Goal: Task Accomplishment & Management: Manage account settings

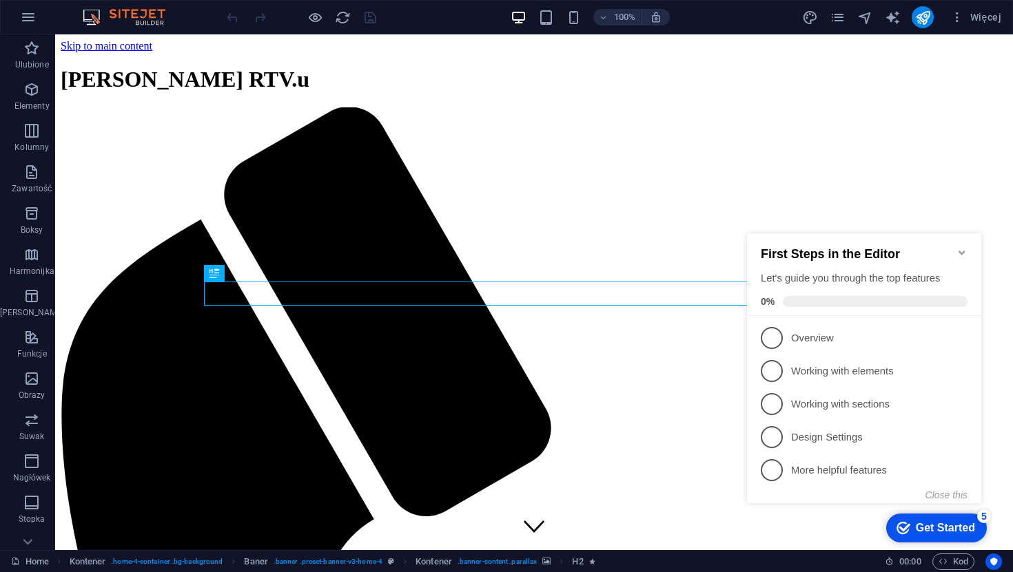
click at [962, 247] on icon "Minimize checklist" at bounding box center [961, 252] width 11 height 11
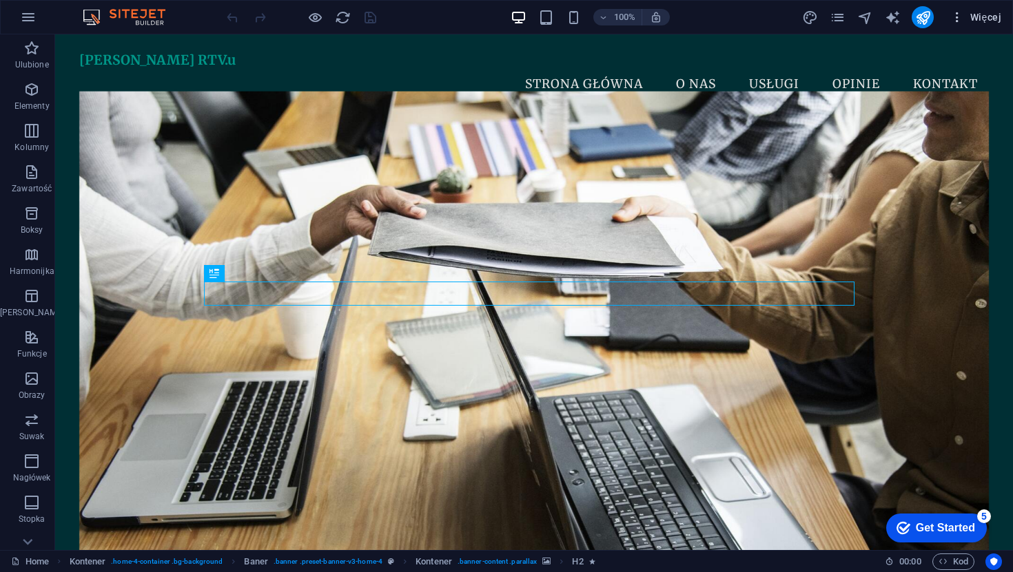
click at [971, 21] on span "Więcej" at bounding box center [975, 17] width 51 height 14
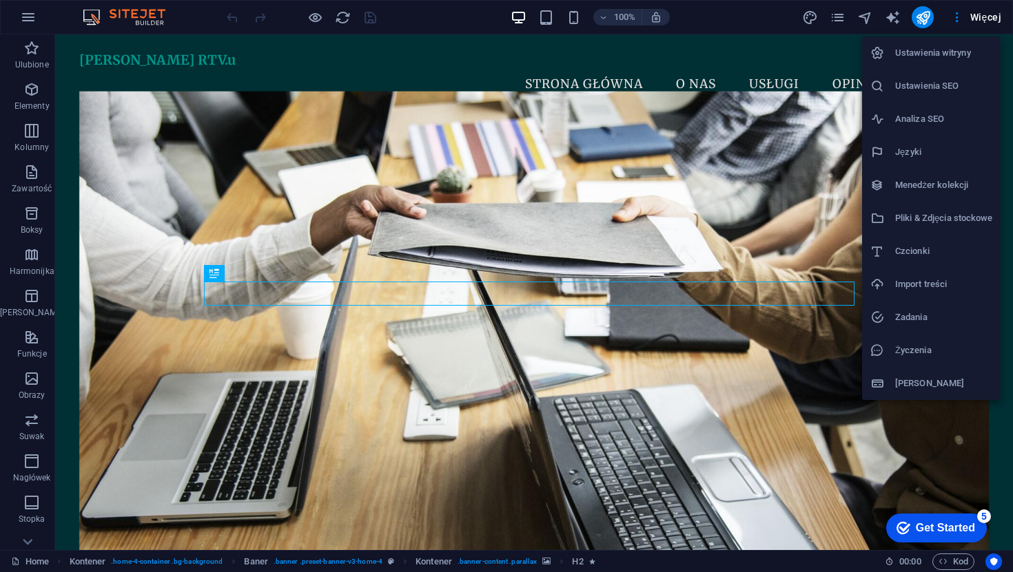
click at [929, 110] on li "Analiza SEO" at bounding box center [931, 119] width 138 height 33
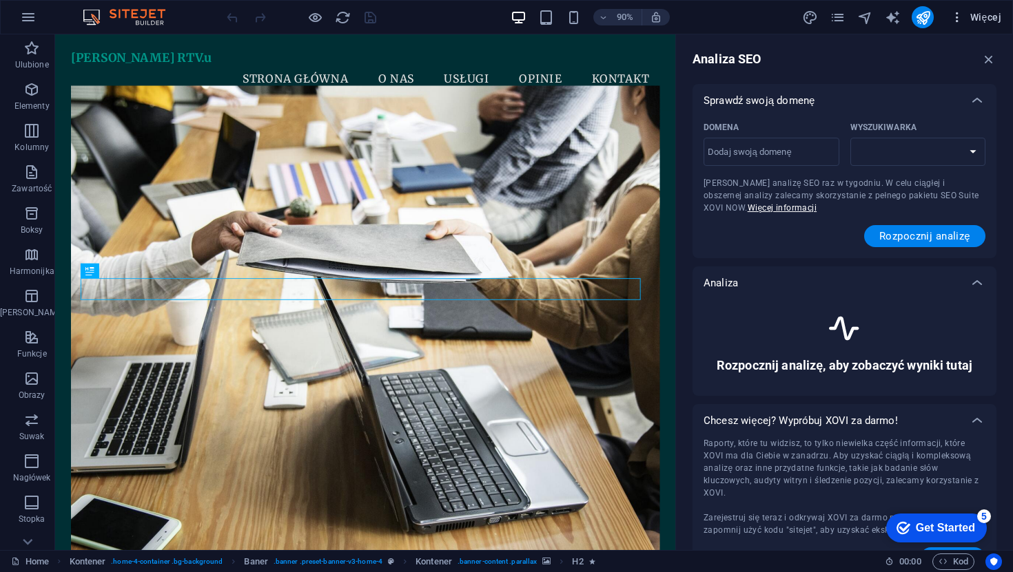
select select "[DOMAIN_NAME]"
click at [798, 158] on input "Domena ​" at bounding box center [771, 152] width 136 height 22
click at [934, 159] on select "[DOMAIN_NAME] [DOMAIN_NAME] [DOMAIN_NAME] [DOMAIN_NAME] [DOMAIN_NAME] [DOMAIN_N…" at bounding box center [918, 152] width 136 height 28
click at [850, 138] on select "[DOMAIN_NAME] [DOMAIN_NAME] [DOMAIN_NAME] [DOMAIN_NAME] [DOMAIN_NAME] [DOMAIN_N…" at bounding box center [918, 152] width 136 height 28
click at [769, 152] on input "trebickirtvu" at bounding box center [771, 152] width 136 height 22
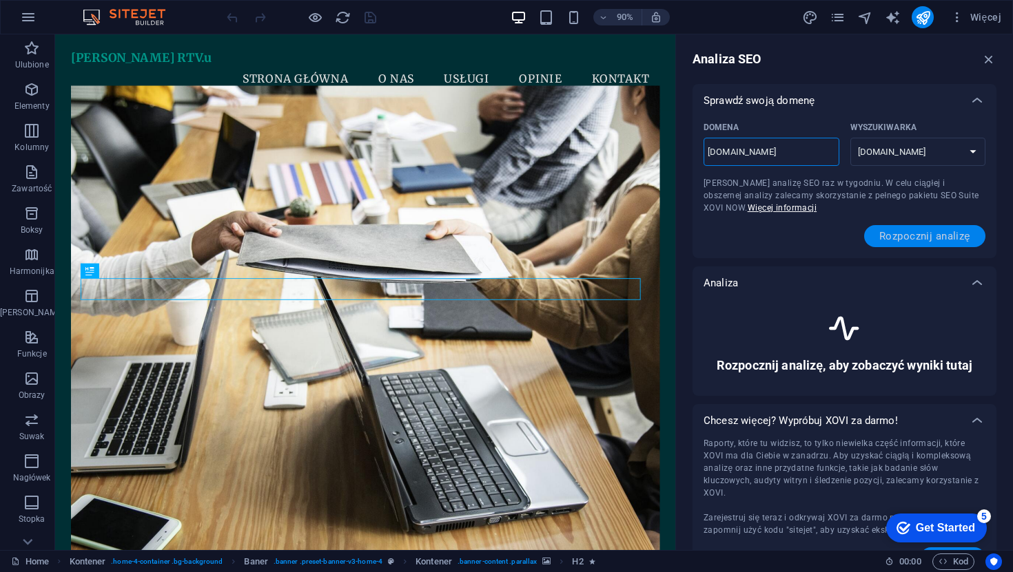
type input "[DOMAIN_NAME]"
click at [930, 242] on button "Rozpocznij analizę" at bounding box center [924, 236] width 121 height 22
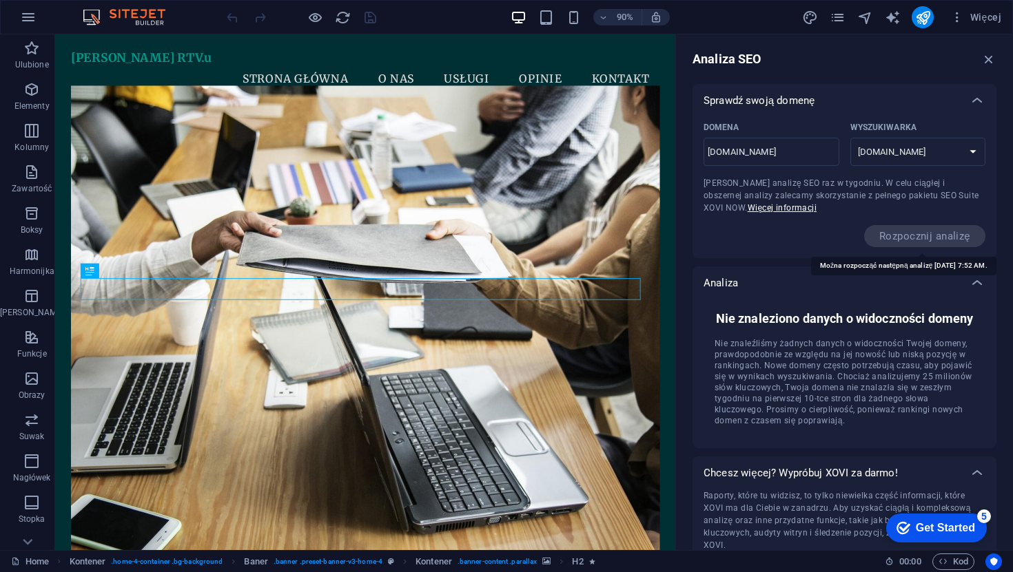
click at [911, 230] on span "Rozpocznij analizę" at bounding box center [924, 236] width 121 height 22
click at [991, 35] on div "Analiza SEO Sprawdź swoją domenę Domena [DOMAIN_NAME] ​ Wyszukiwarka [DOMAIN_NA…" at bounding box center [844, 292] width 337 height 516
click at [991, 23] on span "Więcej" at bounding box center [975, 17] width 51 height 14
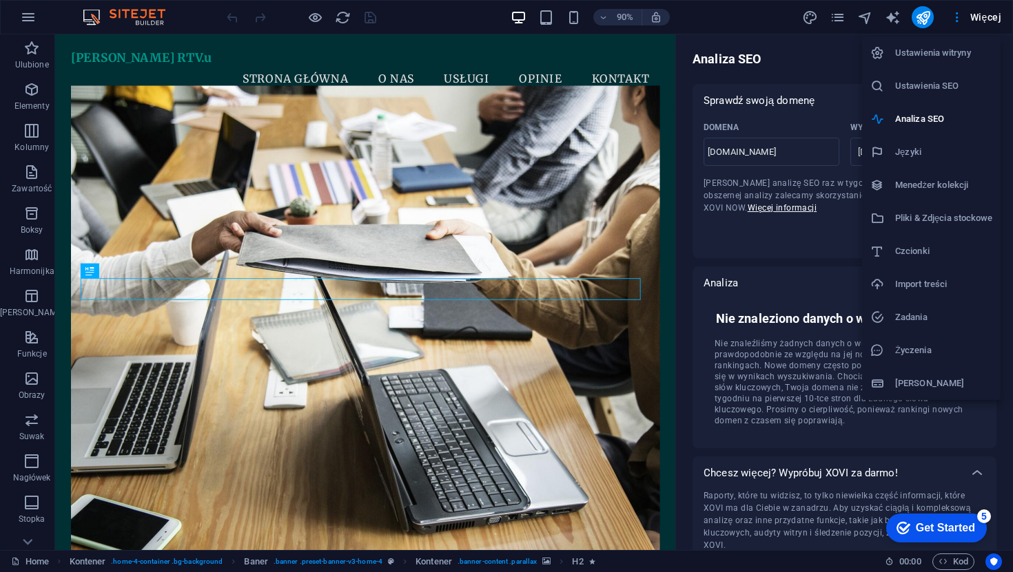
click at [951, 98] on li "Ustawienia SEO" at bounding box center [931, 86] width 138 height 33
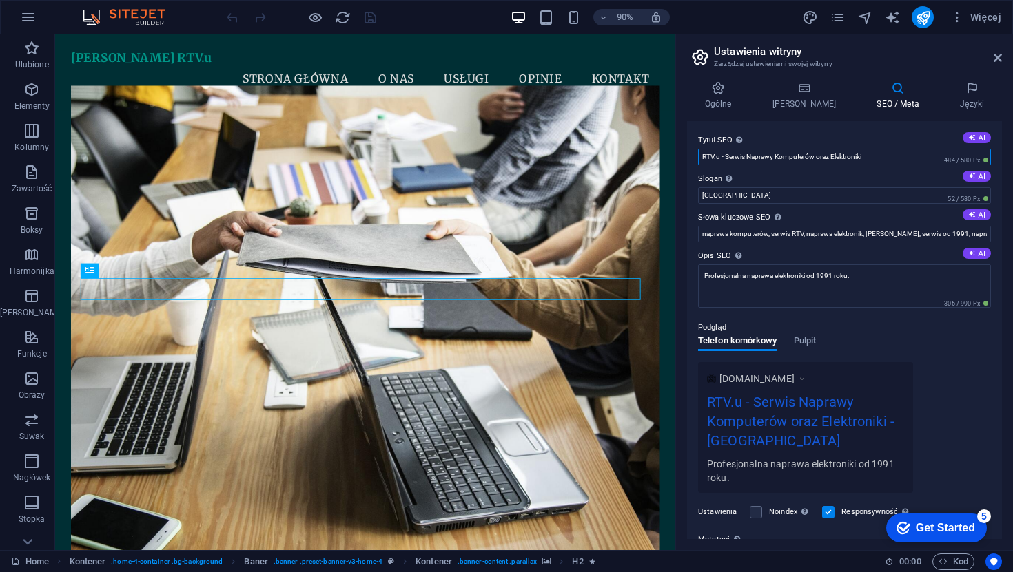
click at [888, 156] on input "RTV.u - Serwis Naprawy Komputerów oraz Elektroniki" at bounding box center [844, 157] width 293 height 17
click at [845, 200] on input "[GEOGRAPHIC_DATA]" at bounding box center [844, 195] width 293 height 17
drag, startPoint x: 767, startPoint y: 238, endPoint x: 731, endPoint y: 236, distance: 36.6
click at [731, 236] on input "naprawa komputerów, serwis RTV, naprawa elektronik, [PERSON_NAME], serwis od 19…" at bounding box center [844, 234] width 293 height 17
click at [862, 238] on input "naprawa telewizorów, serwis RTV, naprawa elektronik, [PERSON_NAME], serwis od 1…" at bounding box center [844, 234] width 293 height 17
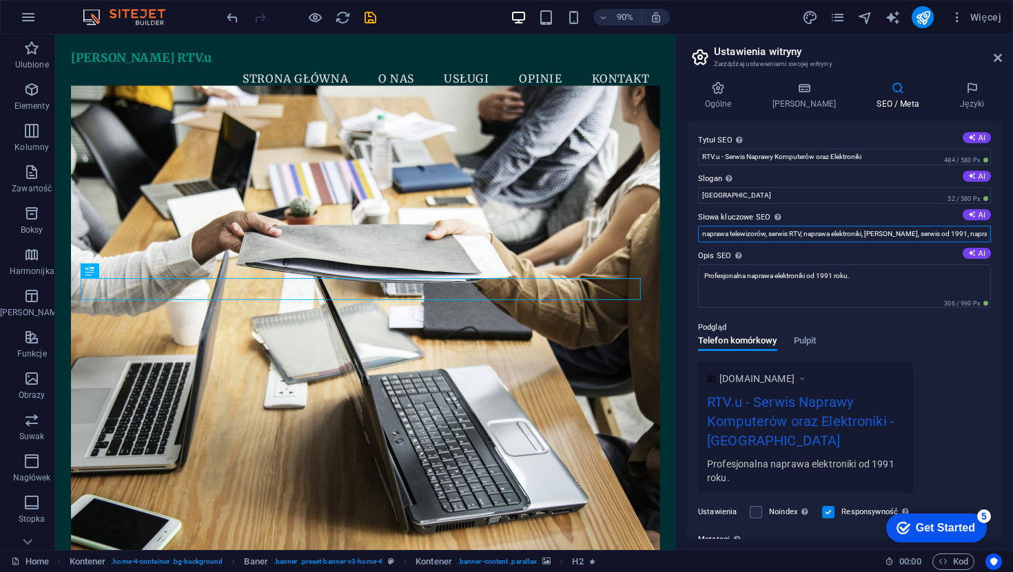
click at [947, 238] on input "naprawa telewizorów, serwis RTV, naprawa elektroniki, [PERSON_NAME], serwis od …" at bounding box center [844, 234] width 293 height 17
type input "naprawa telewizorów, serwis RTV, naprawa elektroniki, [PERSON_NAME], serwis od …"
click at [876, 259] on label "Opis SEO Opisz zawartość swojej witryny - ma to kluczowe znaczenie dla wyszukiw…" at bounding box center [844, 256] width 293 height 17
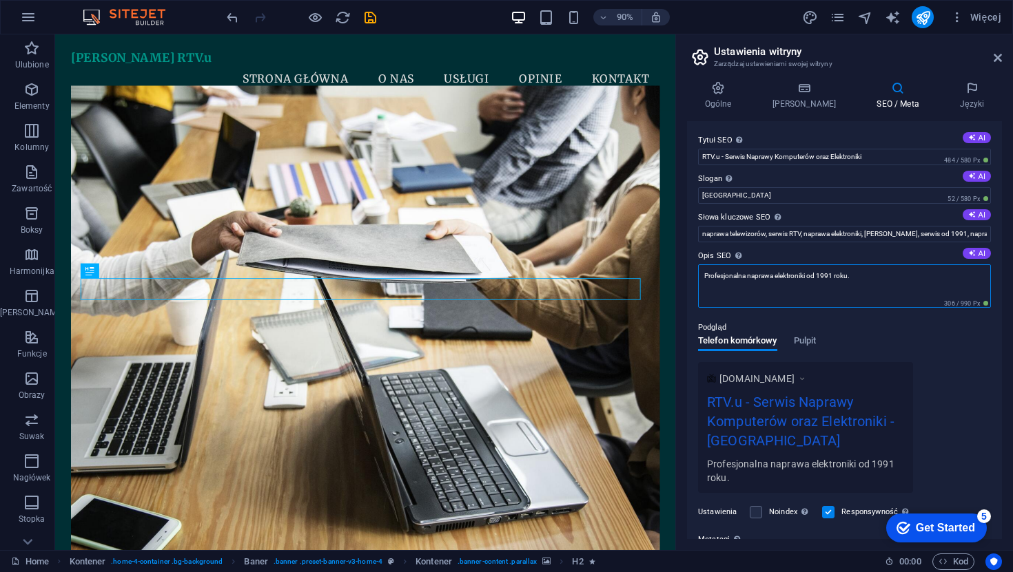
click at [876, 265] on textarea "Profesjonalna naprawa elektroniki od 1991 roku." at bounding box center [844, 286] width 293 height 43
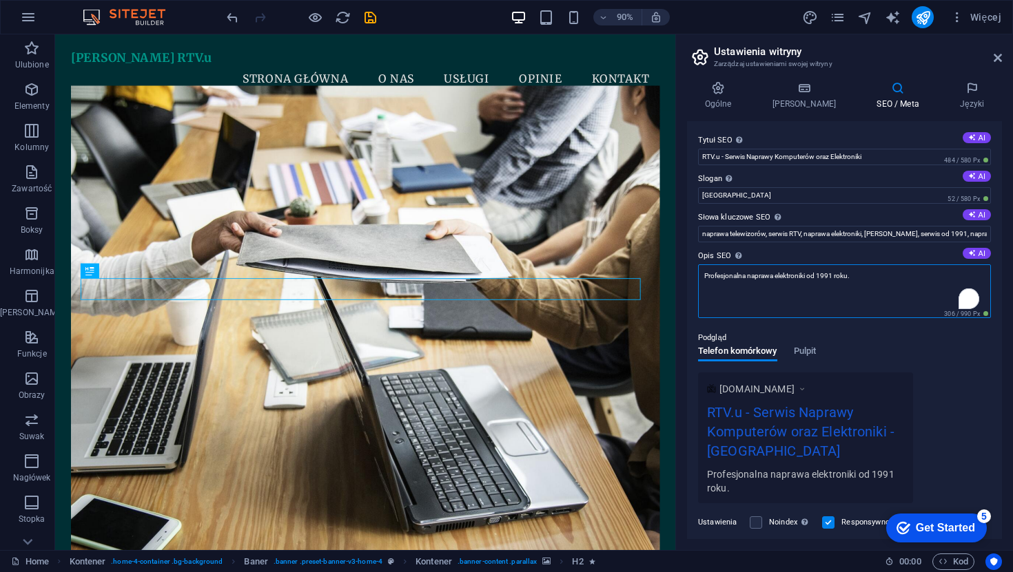
click at [876, 289] on textarea "Profesjonalna naprawa elektroniki od 1991 roku." at bounding box center [844, 292] width 293 height 54
click at [856, 283] on textarea "Profesjonalna naprawa elektroniki od 1991 roku." at bounding box center [844, 292] width 293 height 54
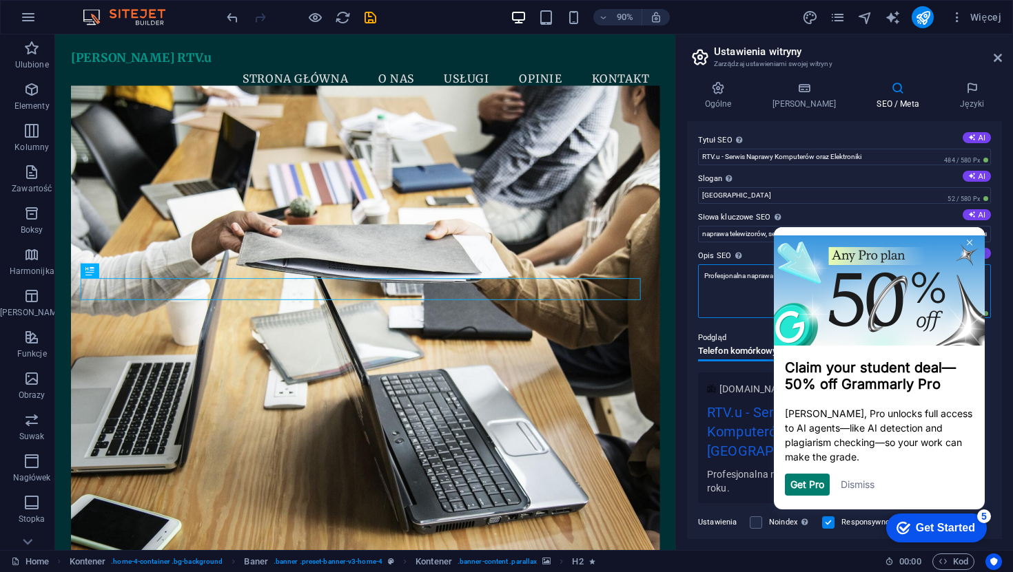
click at [743, 285] on textarea "Profesjonalna naprawa elektroniki od 1991 roku." at bounding box center [844, 292] width 293 height 54
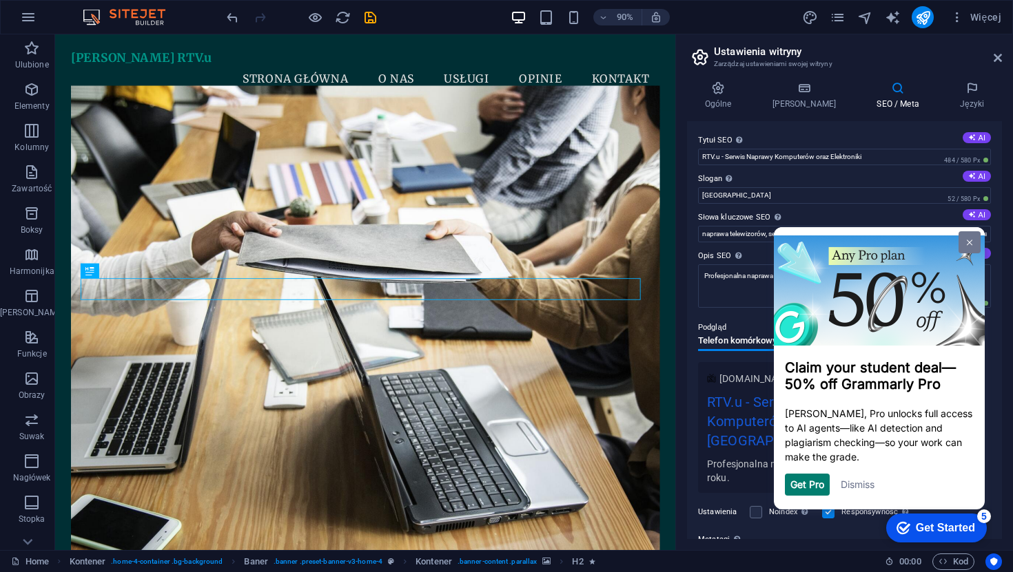
click at [973, 238] on link at bounding box center [969, 242] width 22 height 22
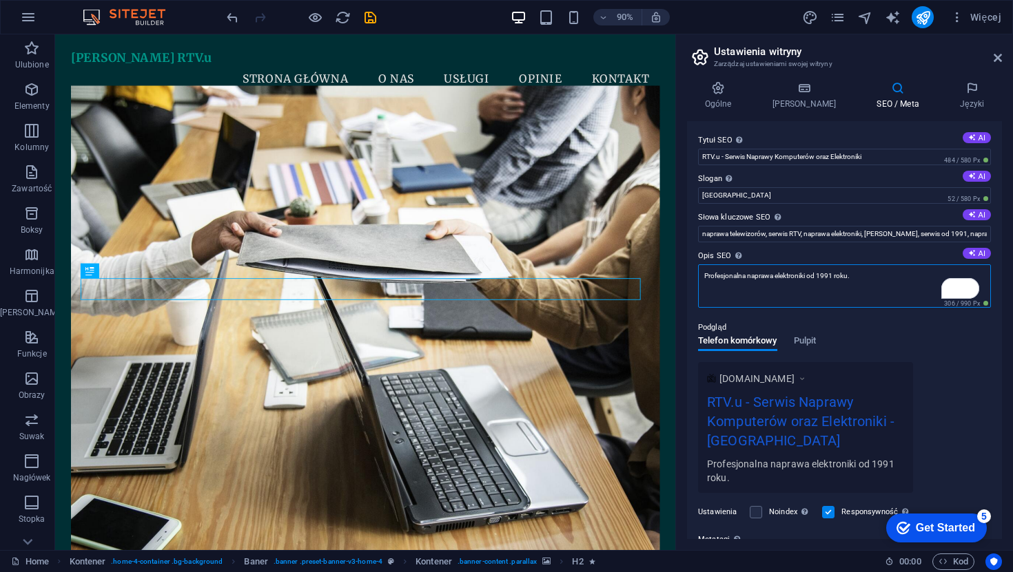
click at [816, 276] on textarea "Profesjonalna naprawa elektroniki od 1991 roku." at bounding box center [844, 286] width 293 height 43
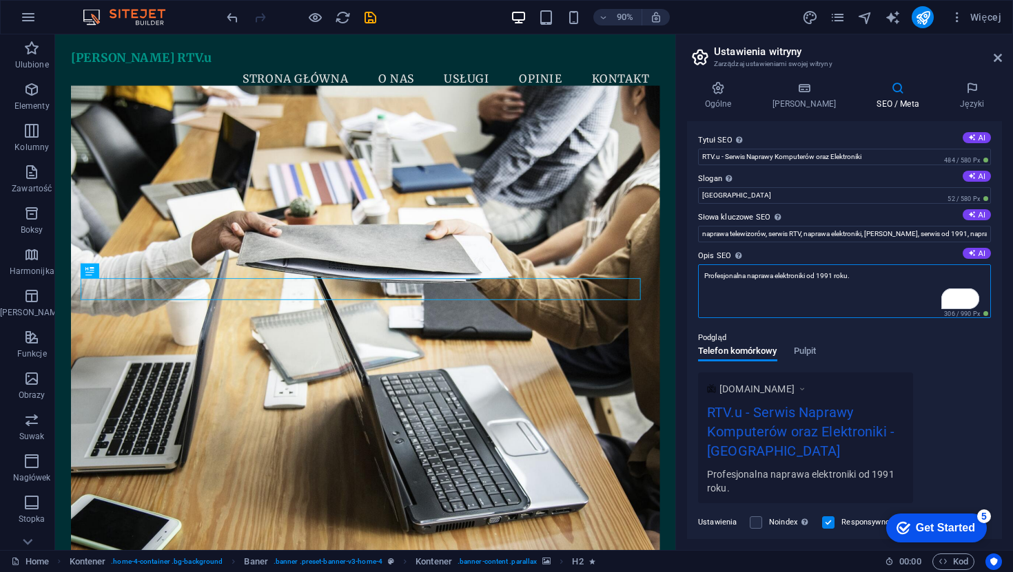
click at [816, 276] on textarea "Profesjonalna naprawa elektroniki od 1991 roku." at bounding box center [844, 292] width 293 height 54
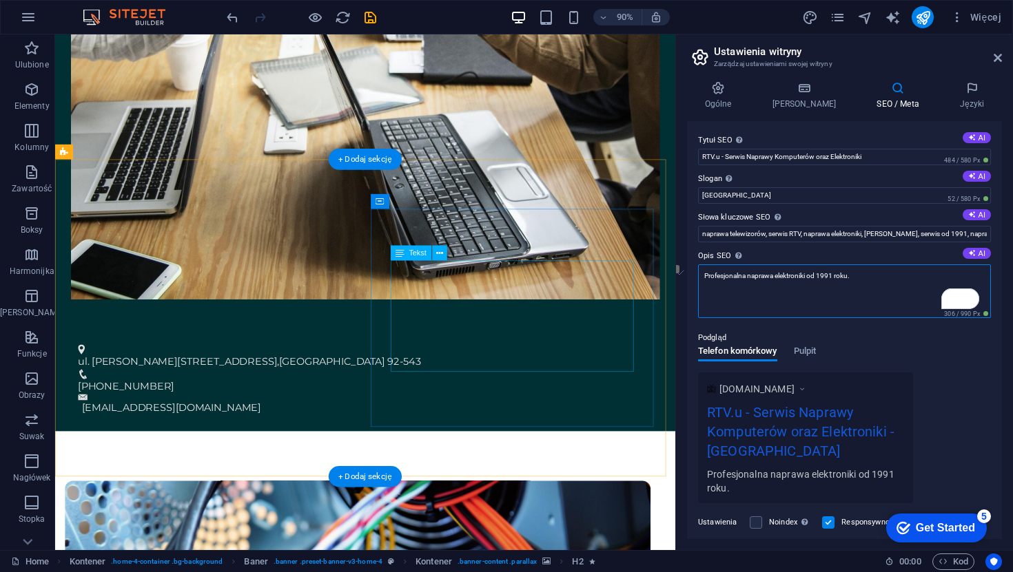
scroll to position [474, 0]
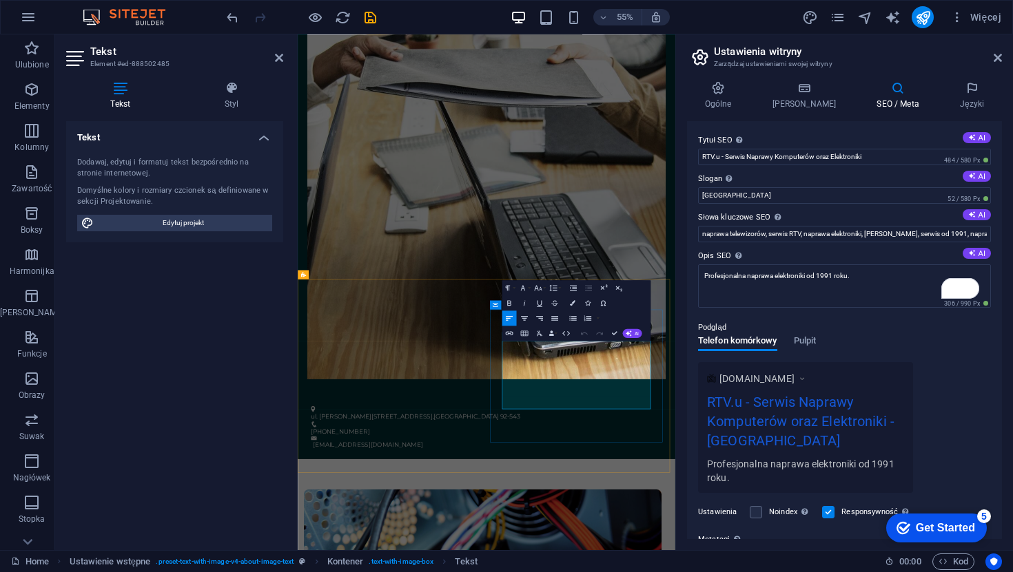
copy span "Prowadzę serwis naprawy sprzętu elektronicznego od 1991 roku. Moja pasja do ele…"
click at [767, 295] on textarea "Profesjonalna naprawa elektroniki od 1991 roku." at bounding box center [844, 286] width 293 height 43
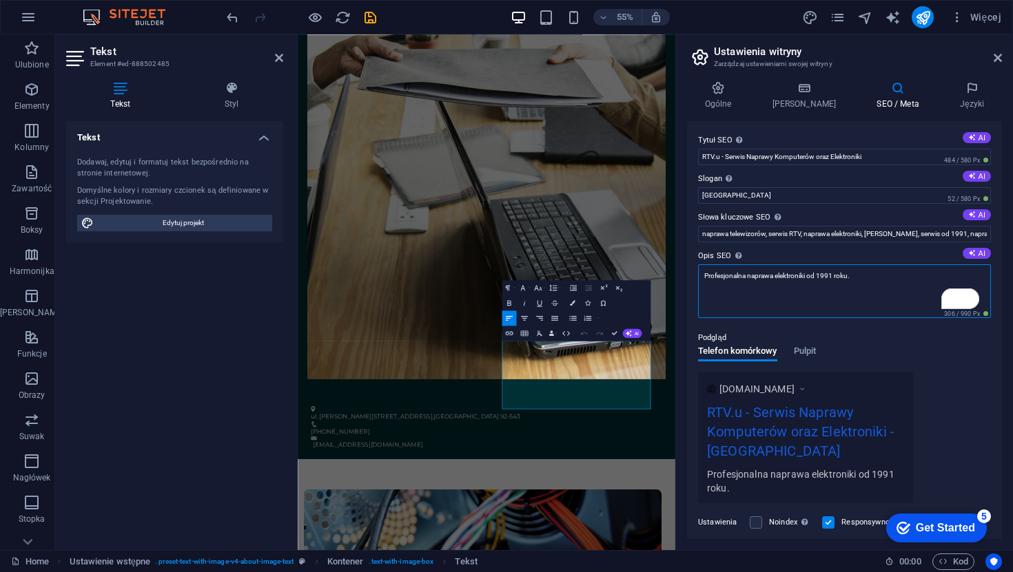
click at [767, 295] on textarea "Profesjonalna naprawa elektroniki od 1991 roku." at bounding box center [844, 292] width 293 height 54
click at [820, 280] on textarea "Profesjonalna naprawa elektroniki od 1991 roku." at bounding box center [844, 292] width 293 height 54
click at [858, 283] on textarea "Profesjonalna naprawa elektroniki od 1991 roku." at bounding box center [844, 292] width 293 height 54
click at [822, 282] on textarea "Profesjonalna naprawa elektroniki od 1991 roku." at bounding box center [844, 292] width 293 height 54
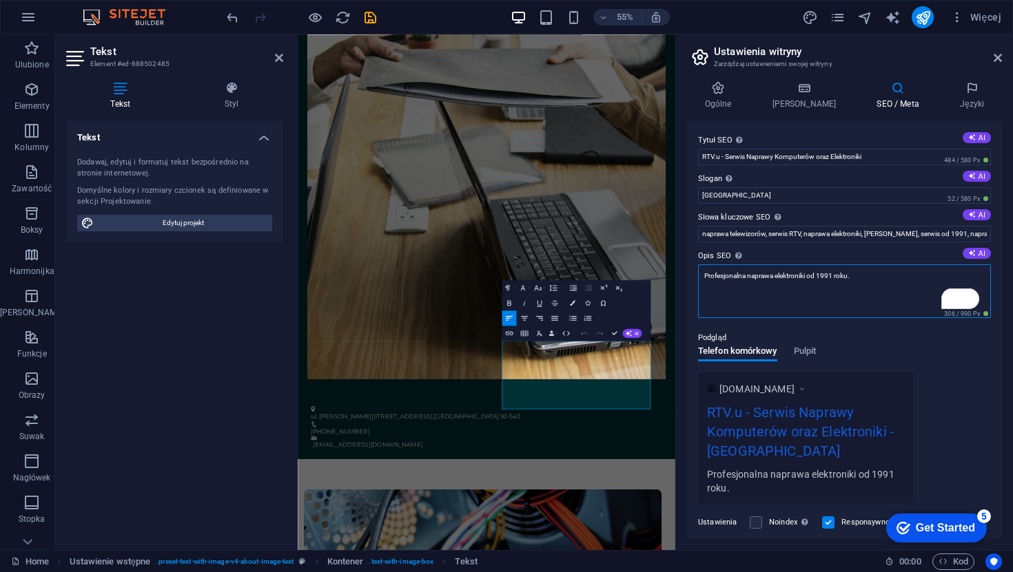
click at [822, 282] on textarea "Profesjonalna naprawa elektroniki od 1991 roku." at bounding box center [844, 292] width 293 height 54
paste textarea "wadzę serwis naprawy sprzętu elektronicznego od 1991 roku. Moja pasja do elektr…"
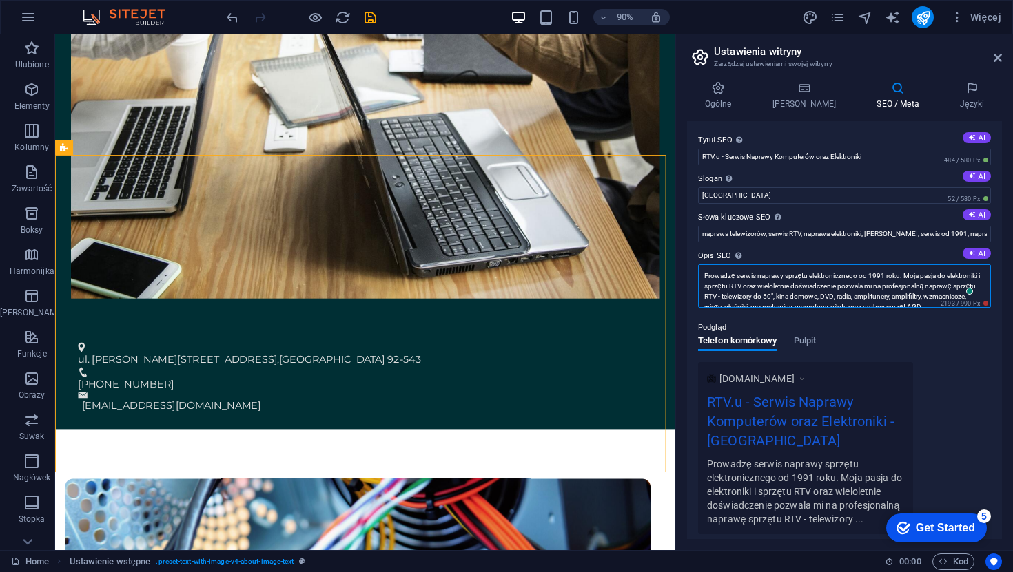
click at [813, 285] on textarea "Prowadzę serwis naprawy sprzętu elektronicznego od 1991 roku. Moja pasja do ele…" at bounding box center [844, 286] width 293 height 43
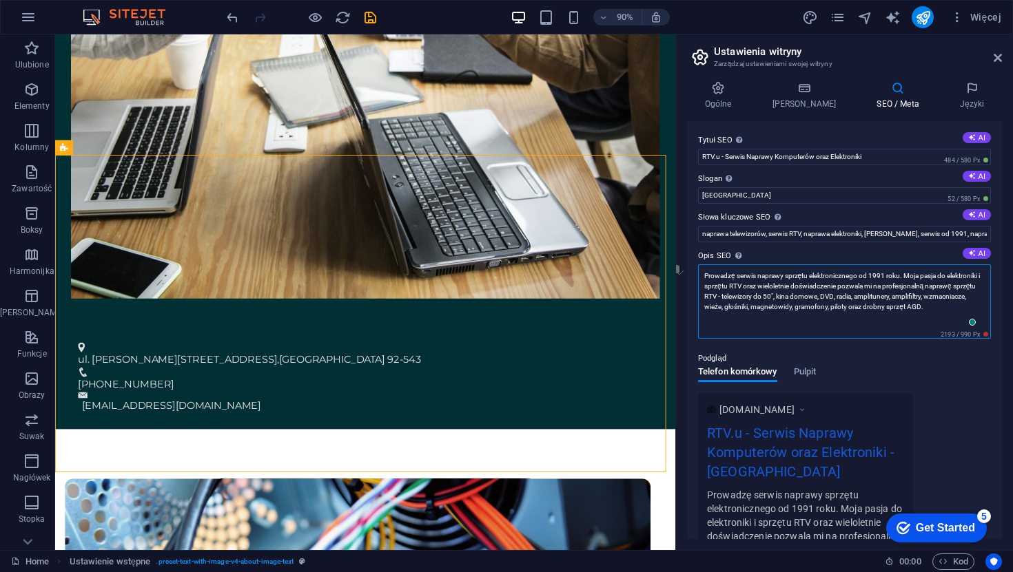
drag, startPoint x: 738, startPoint y: 277, endPoint x: 700, endPoint y: 279, distance: 38.6
click at [700, 279] on textarea "Prowadzę serwis naprawy sprzętu elektronicznego od 1991 roku. Moja pasja do ele…" at bounding box center [844, 302] width 293 height 74
drag, startPoint x: 874, startPoint y: 276, endPoint x: 852, endPoint y: 271, distance: 21.9
click at [852, 271] on textarea "Serwis naprawy sprzętu elektronicznego od 1991 roku. Moja pasja do elektroniki …" at bounding box center [844, 302] width 293 height 74
click at [894, 284] on textarea "Serwis naprawy sprzętu elektronicznego od 1991 roku. Moja pasja do elektroniki …" at bounding box center [844, 302] width 293 height 74
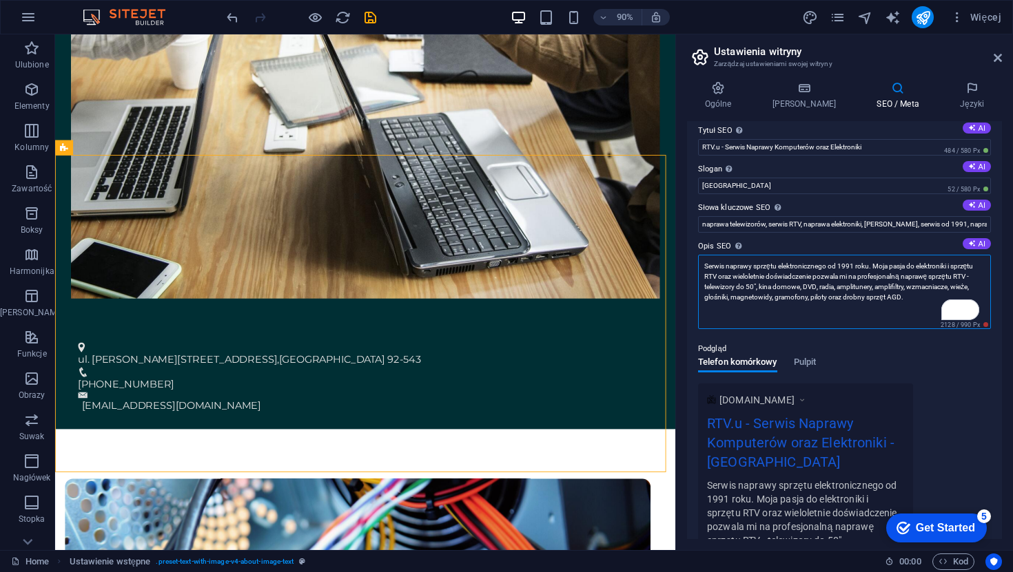
scroll to position [0, 0]
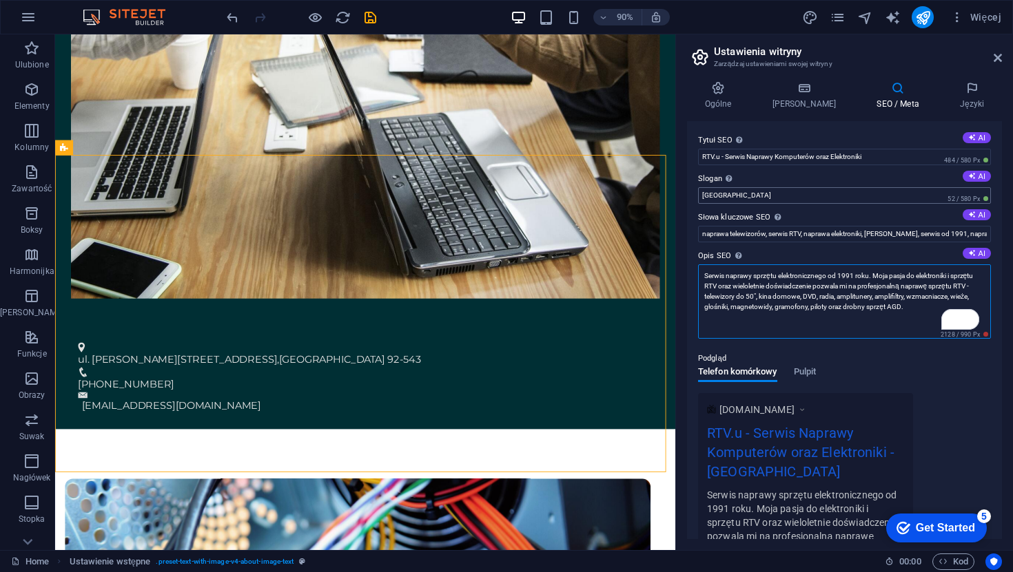
type textarea "Serwis naprawy sprzętu elektronicznego od 1991 roku. Moja pasja do elektroniki …"
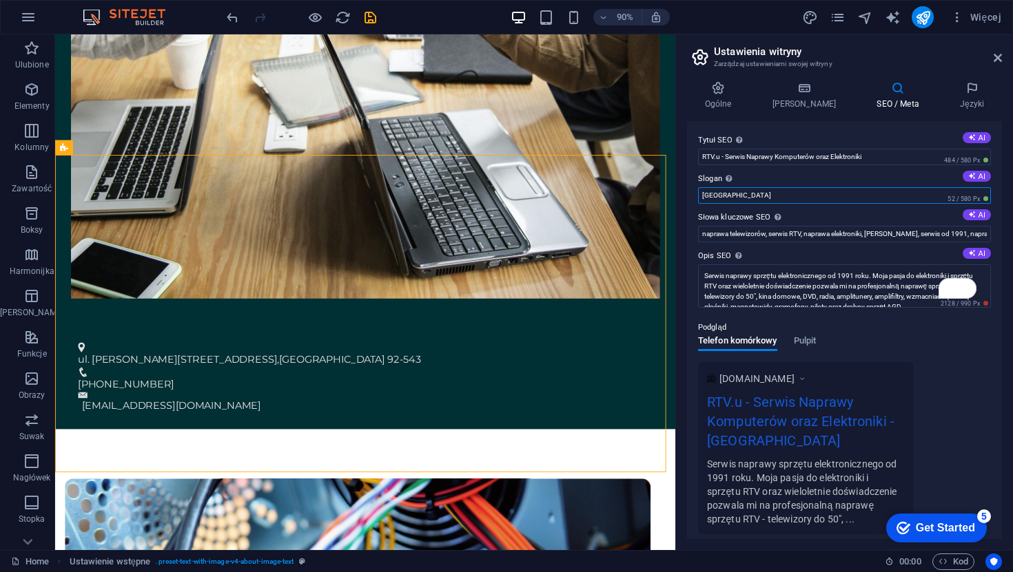
click at [729, 194] on input "[GEOGRAPHIC_DATA]" at bounding box center [844, 195] width 293 height 17
click at [739, 192] on input "[GEOGRAPHIC_DATA]" at bounding box center [844, 195] width 293 height 17
type input "B"
type input "Szybka i [PERSON_NAME]"
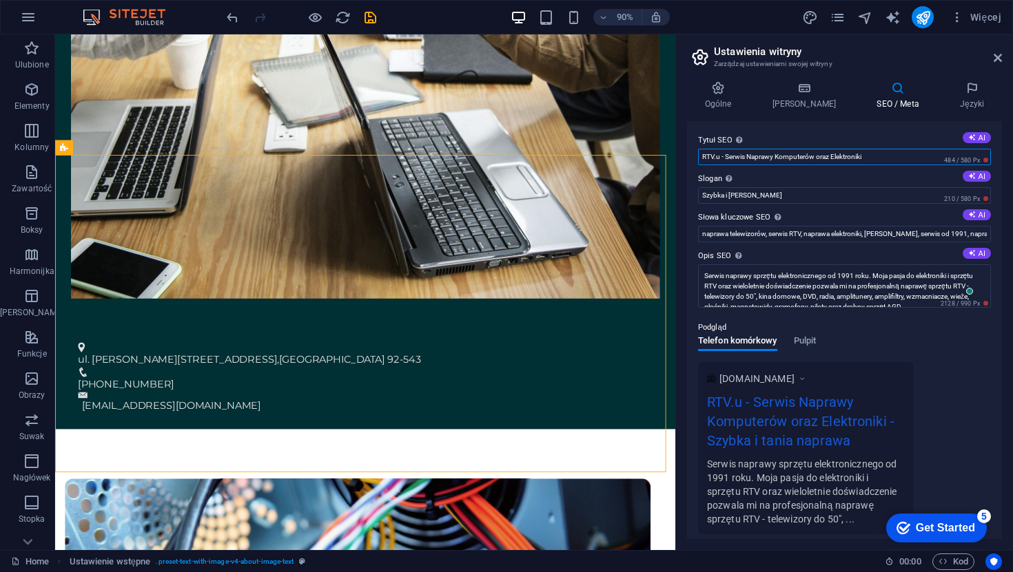
click at [785, 153] on input "RTV.u - Serwis Naprawy Komputerów oraz Elektroniki" at bounding box center [844, 157] width 293 height 17
click at [812, 152] on input "RTV.u - Serwis Naprawy Komputerów oraz Elektroniki" at bounding box center [844, 157] width 293 height 17
drag, startPoint x: 867, startPoint y: 157, endPoint x: 778, endPoint y: 157, distance: 89.6
click at [778, 157] on input "RTV.u - Serwis Naprawy Komputerów oraz Elektroniki" at bounding box center [844, 157] width 293 height 17
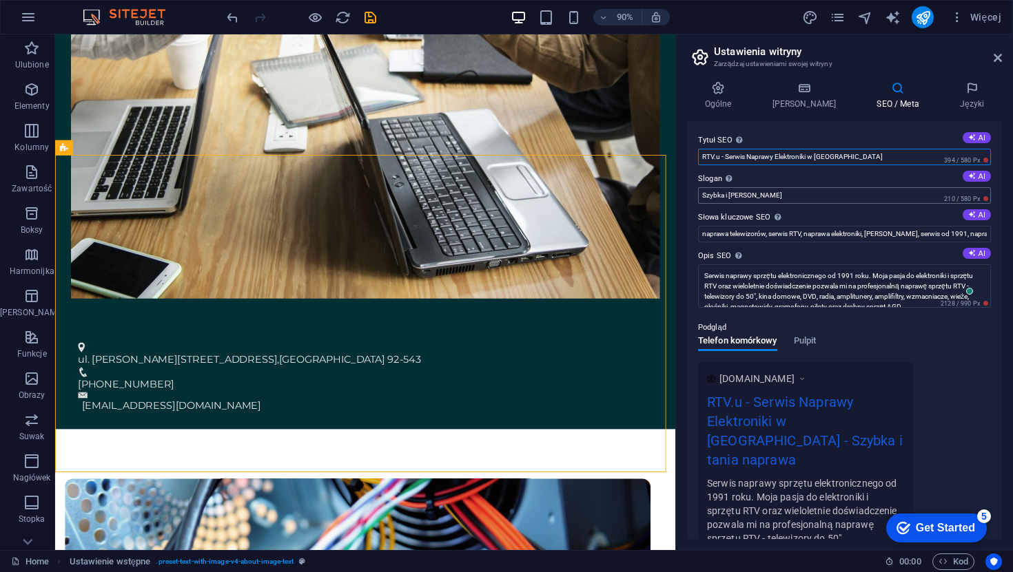
type input "RTV.u - Serwis Naprawy Elektroniki w [GEOGRAPHIC_DATA]"
click at [808, 194] on input "Szybka i [PERSON_NAME]" at bounding box center [844, 195] width 293 height 17
click at [829, 284] on textarea "Serwis naprawy sprzętu elektronicznego od 1991 roku. Moja pasja do elektroniki …" at bounding box center [844, 286] width 293 height 43
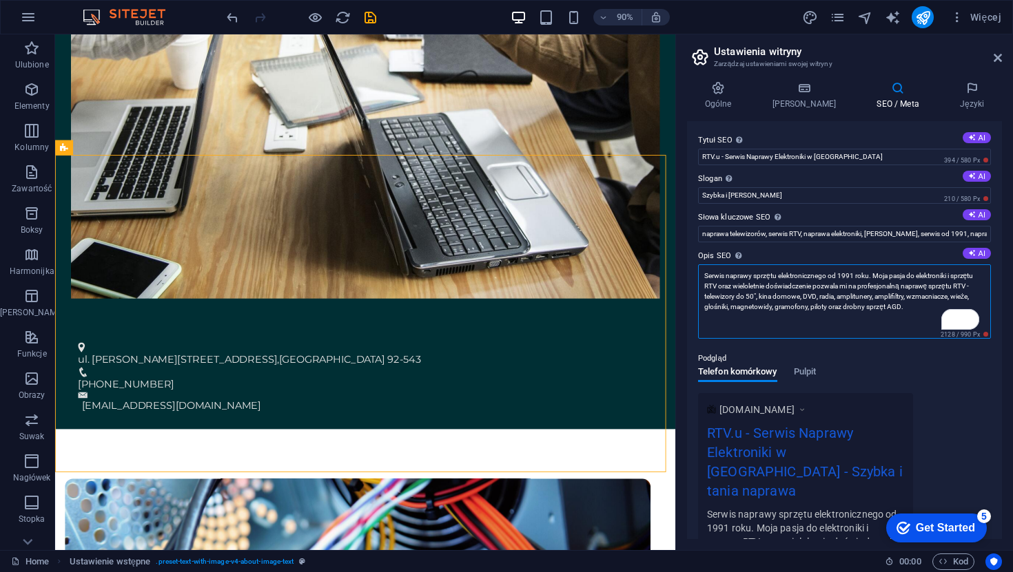
click at [865, 328] on textarea "Serwis naprawy sprzętu elektronicznego od 1991 roku. Moja pasja do elektroniki …" at bounding box center [844, 302] width 293 height 74
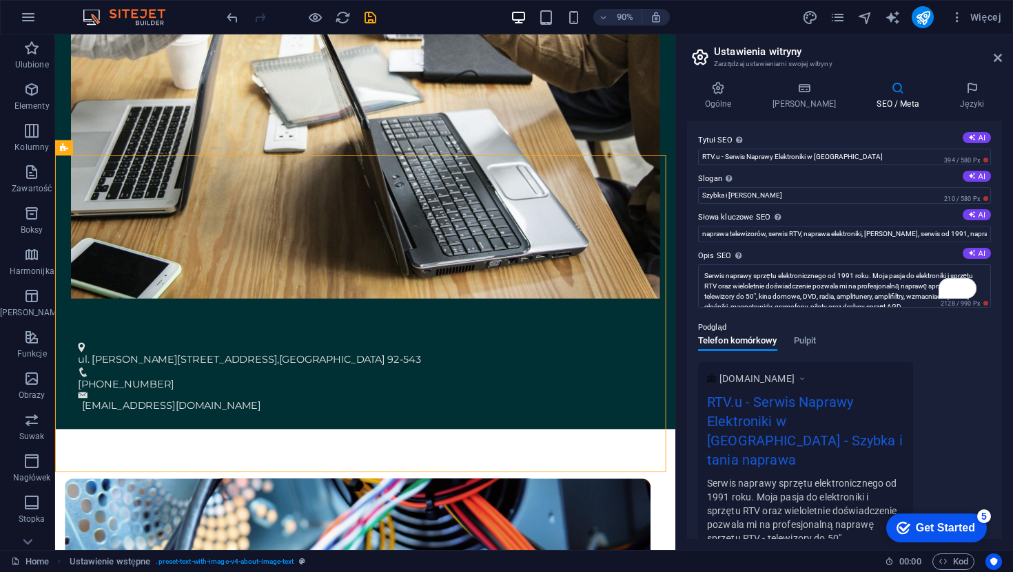
click at [964, 351] on div "Podgląd Telefon komórkowy Pulpit [DOMAIN_NAME] RTV.u - Serwis Naprawy Elektroni…" at bounding box center [844, 431] width 293 height 245
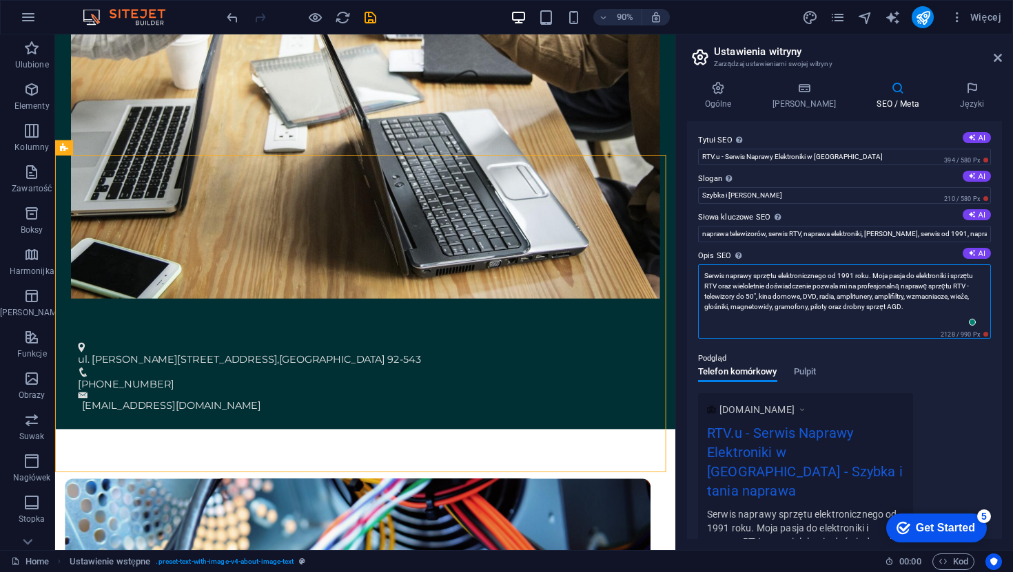
click at [872, 306] on textarea "Serwis naprawy sprzętu elektronicznego od 1991 roku. Moja pasja do elektroniki …" at bounding box center [844, 302] width 293 height 74
drag, startPoint x: 876, startPoint y: 276, endPoint x: 975, endPoint y: 285, distance: 99.6
click at [975, 285] on textarea "Serwis naprawy sprzętu elektronicznego od 1991 roku. Moja pasja do elektroniki …" at bounding box center [844, 302] width 293 height 74
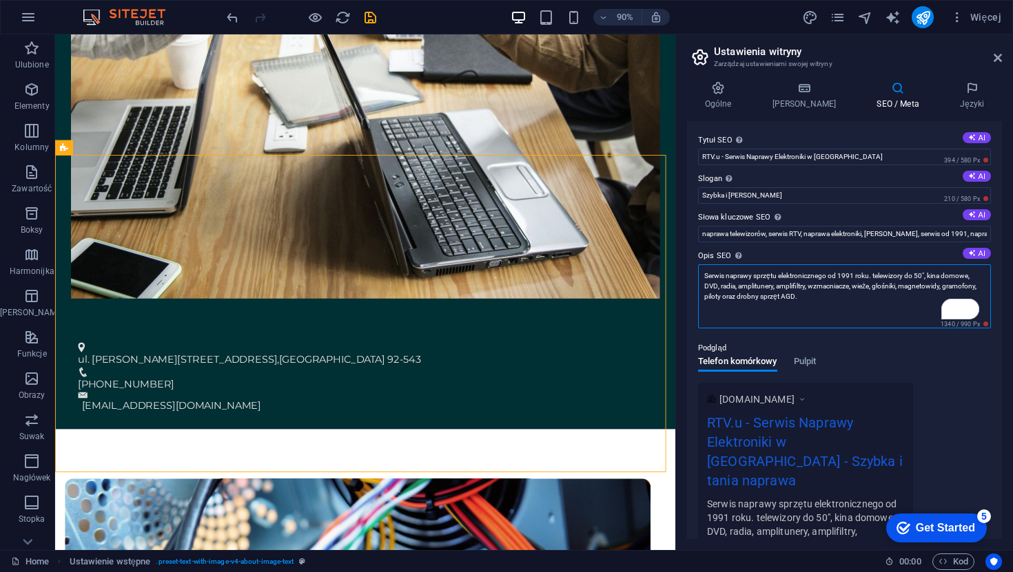
click at [874, 273] on textarea "Serwis naprawy sprzętu elektronicznego od 1991 roku. telewizory do 50", kina do…" at bounding box center [844, 297] width 293 height 64
drag, startPoint x: 876, startPoint y: 276, endPoint x: 701, endPoint y: 270, distance: 174.4
click at [701, 270] on textarea "Serwis naprawy sprzętu elektronicznego od 1991 roku. telewizory do 50", kina do…" at bounding box center [844, 297] width 293 height 64
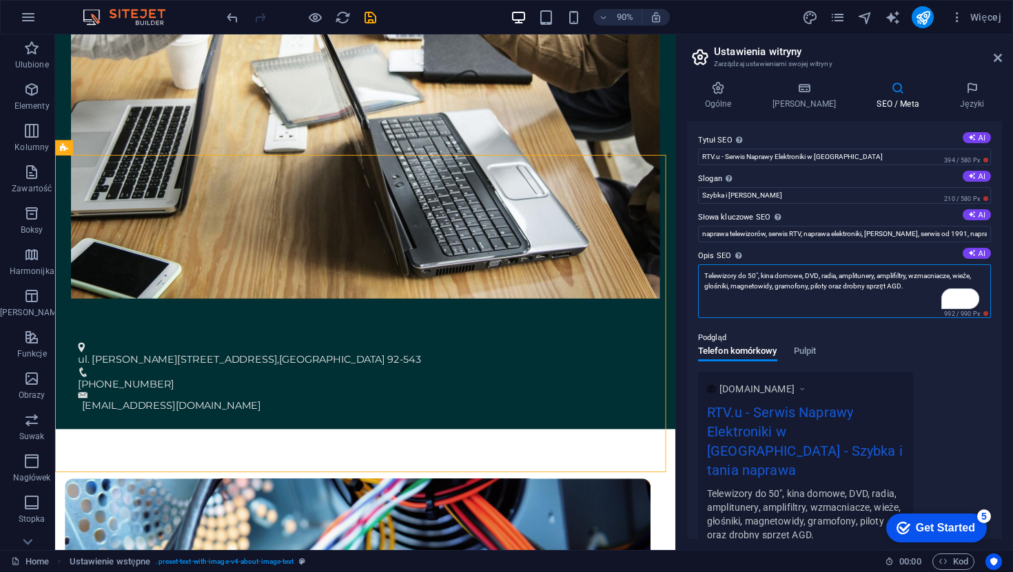
click at [817, 278] on textarea "Telewizory do 50", kina domowe, DVD, radia, amplitunery, amplifiltry, wzmacniac…" at bounding box center [844, 292] width 293 height 54
click at [864, 288] on textarea "Telewizory do 50", kina domowe, DVD, radia, amplitunery, amplifiltry, wzmacniac…" at bounding box center [844, 292] width 293 height 54
type textarea "Telewizory do 50", kina domowe, DVD, radia, amplitunery, amplifiltry, wzmacniac…"
click at [924, 349] on div "Podgląd Telefon komórkowy Pulpit [DOMAIN_NAME] RTV.u - Serwis Naprawy Elektroni…" at bounding box center [844, 434] width 293 height 231
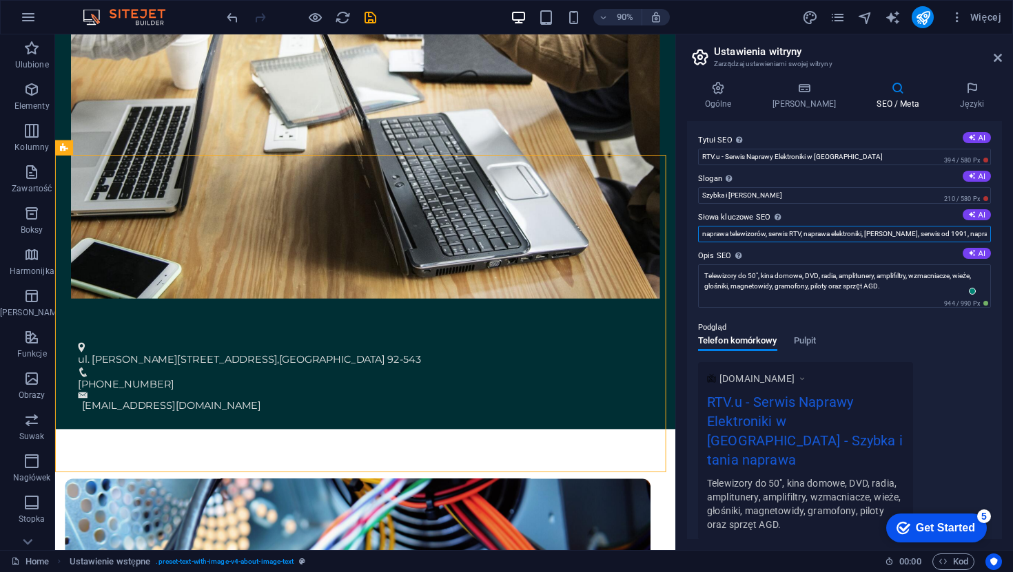
click at [969, 232] on input "naprawa telewizorów, serwis RTV, naprawa elektroniki, [PERSON_NAME], serwis od …" at bounding box center [844, 234] width 293 height 17
click at [919, 201] on input "Szybka i [PERSON_NAME]" at bounding box center [844, 195] width 293 height 17
type input "Szybka naprawa"
click at [935, 386] on div "[DOMAIN_NAME] RTV.u - Serwis Naprawy Elektroniki w [GEOGRAPHIC_DATA] - Szybka n…" at bounding box center [844, 451] width 293 height 178
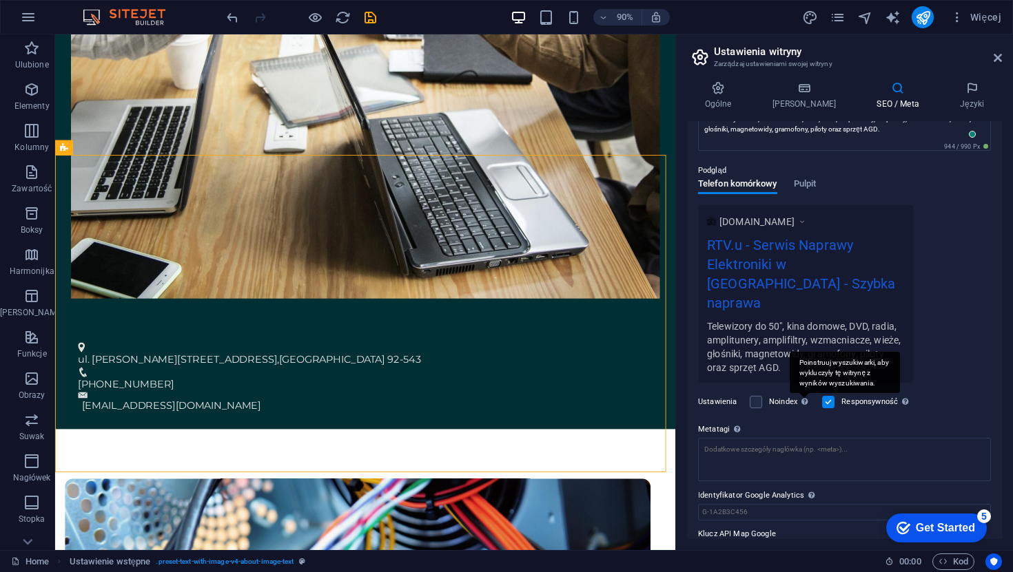
scroll to position [168, 0]
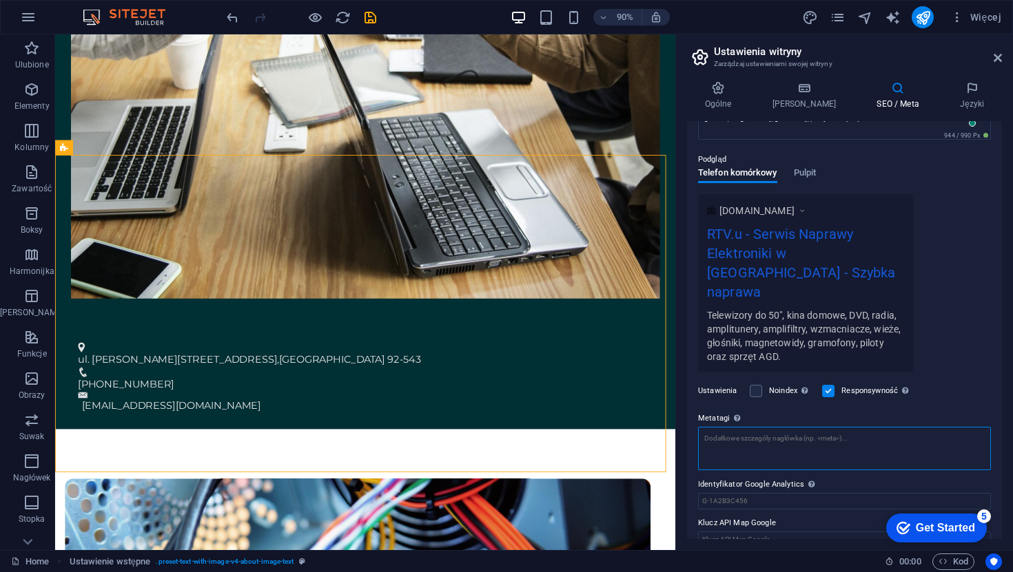
click at [745, 435] on textarea "Metatagi Wpisz tutaj kod HTML, który zostanie umieszczony wewnątrz tagów Twojej…" at bounding box center [844, 448] width 293 height 43
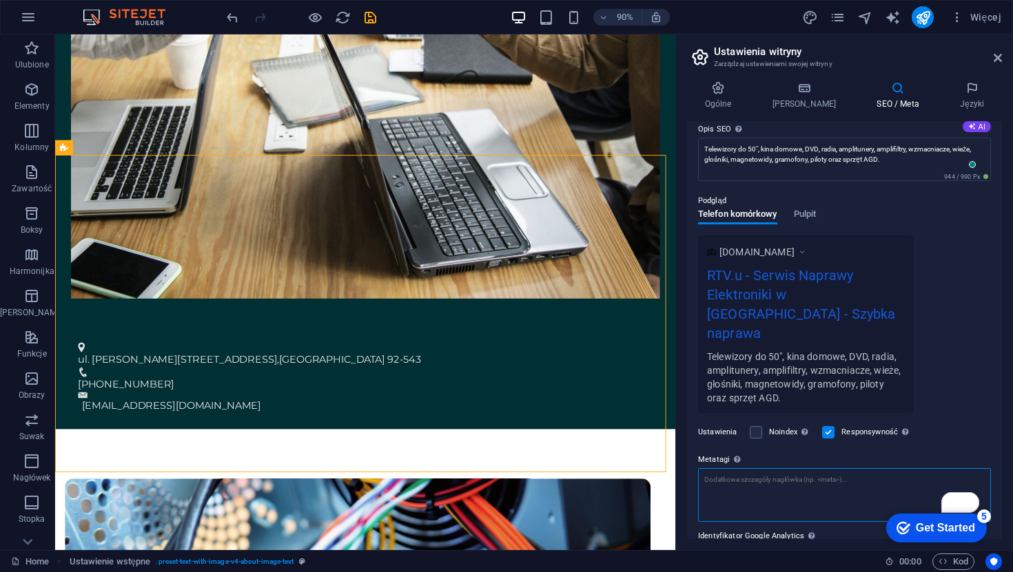
scroll to position [112, 0]
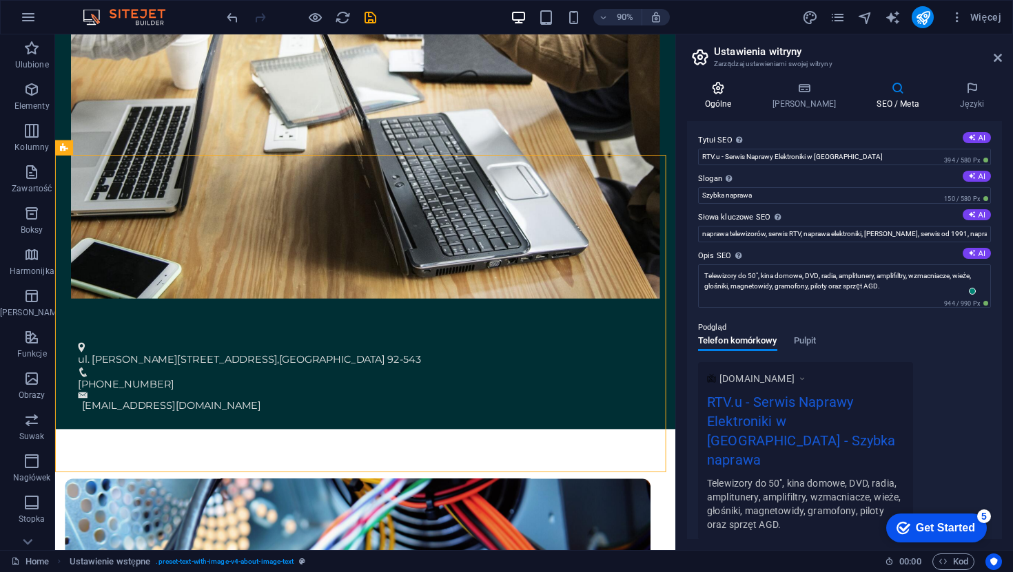
click at [734, 87] on icon at bounding box center [718, 88] width 62 height 14
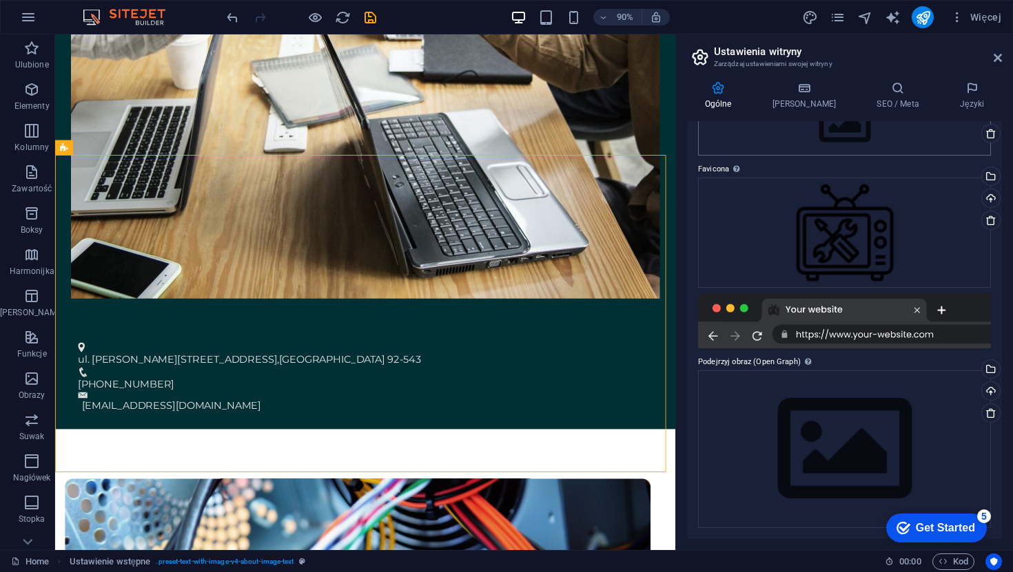
scroll to position [0, 0]
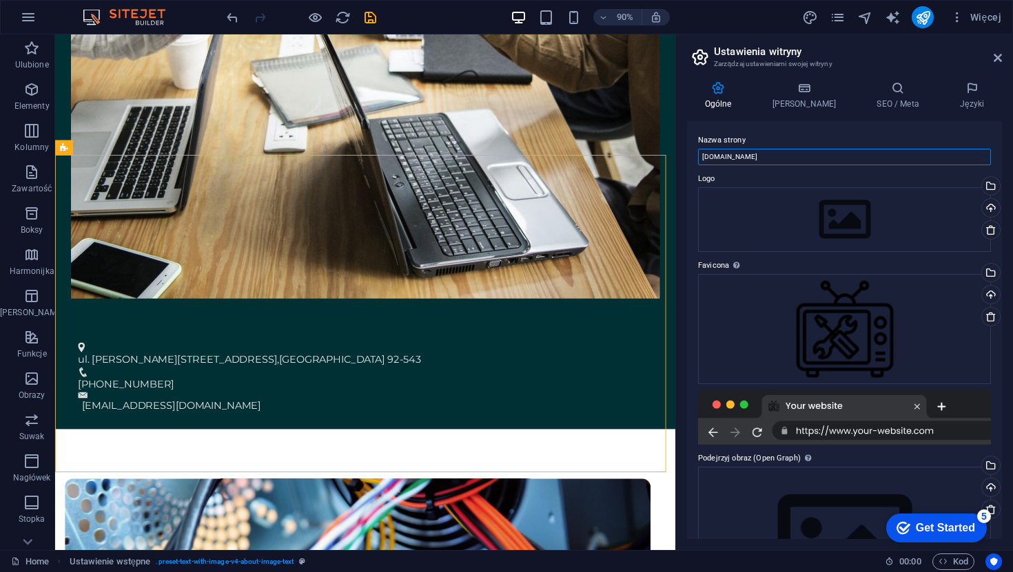
click at [767, 158] on input "[DOMAIN_NAME]" at bounding box center [844, 157] width 293 height 17
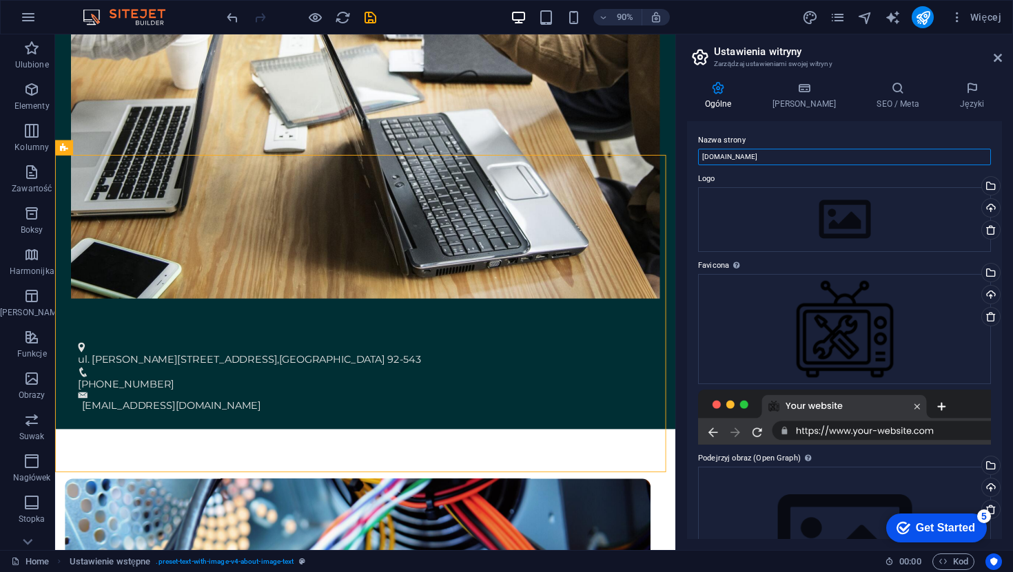
type input "[DOMAIN_NAME]"
click at [820, 143] on label "Nazwa strony" at bounding box center [844, 140] width 293 height 17
click at [820, 149] on input "[DOMAIN_NAME]" at bounding box center [844, 157] width 293 height 17
click at [819, 132] on label "Nazwa strony" at bounding box center [844, 140] width 293 height 17
click at [819, 149] on input "[DOMAIN_NAME]" at bounding box center [844, 157] width 293 height 17
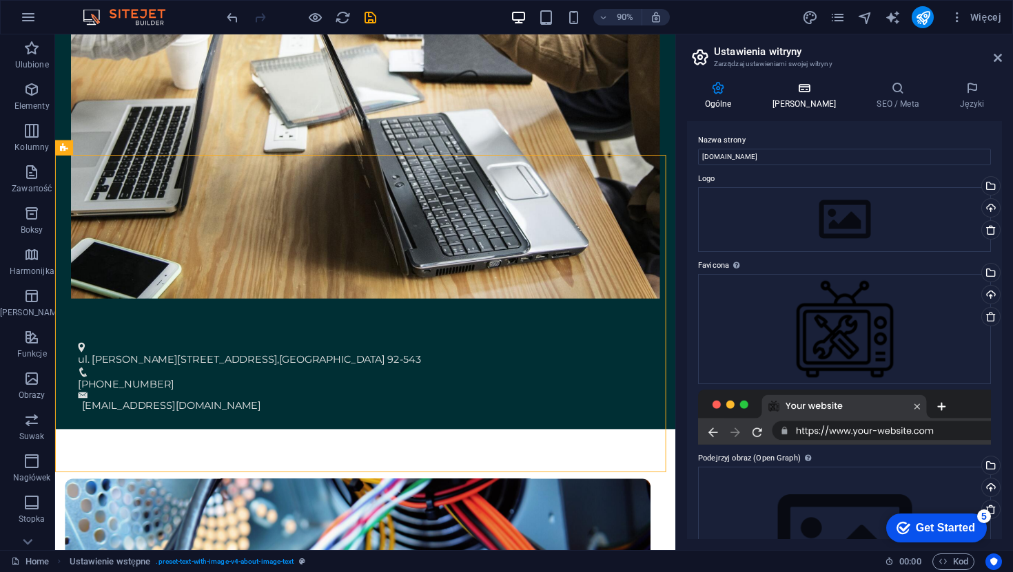
click at [803, 96] on h4 "[PERSON_NAME]" at bounding box center [806, 95] width 105 height 29
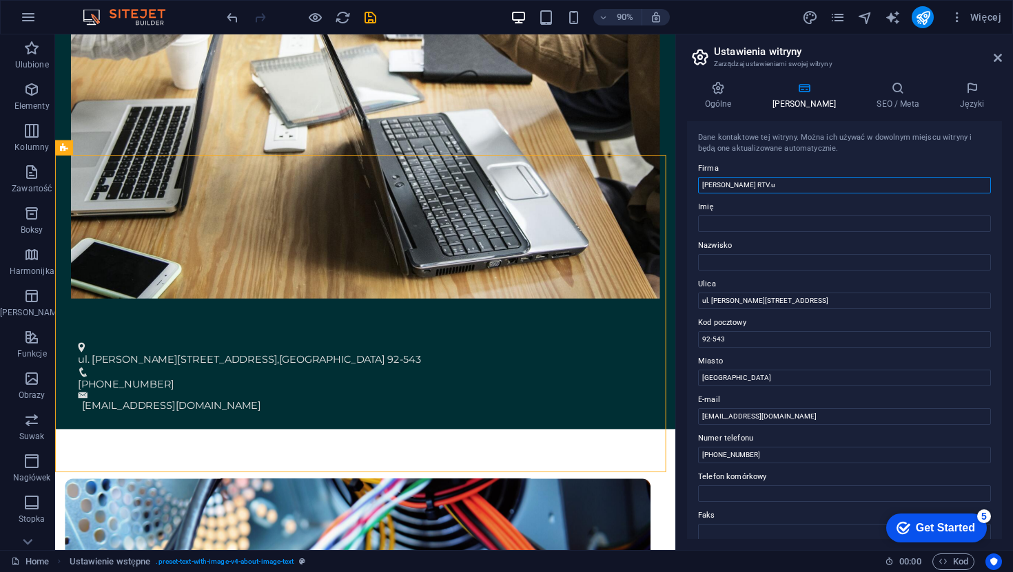
click at [791, 187] on input "[PERSON_NAME] RTV.u" at bounding box center [844, 185] width 293 height 17
paste input "[PERSON_NAME]. Zakład usługowy RTV.U"
type input "[PERSON_NAME]. Zakład usługowy RTV.U"
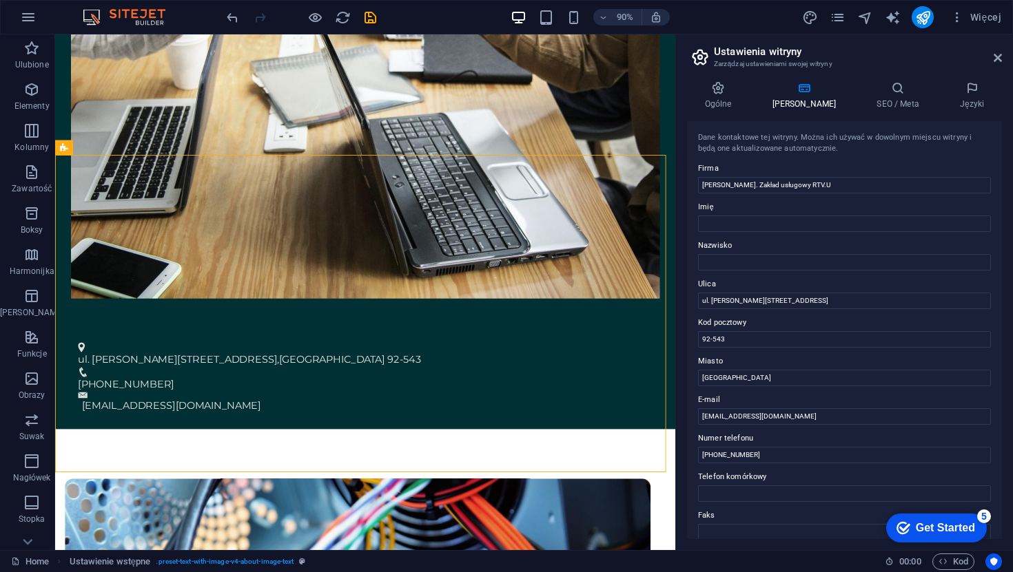
click at [811, 208] on label "Imię" at bounding box center [844, 207] width 293 height 17
click at [811, 216] on input "Imię" at bounding box center [844, 224] width 293 height 17
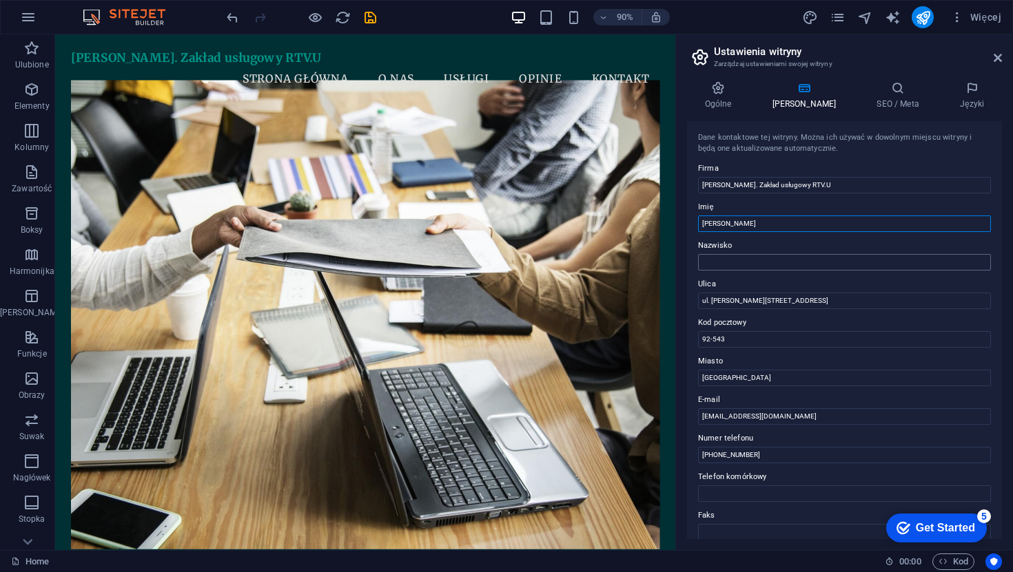
type input "[PERSON_NAME]"
click at [787, 262] on input "Nazwisko" at bounding box center [844, 262] width 293 height 17
type input "[PERSON_NAME]"
click at [805, 248] on label "Nazwisko" at bounding box center [844, 246] width 293 height 17
click at [805, 254] on input "[PERSON_NAME]" at bounding box center [844, 262] width 293 height 17
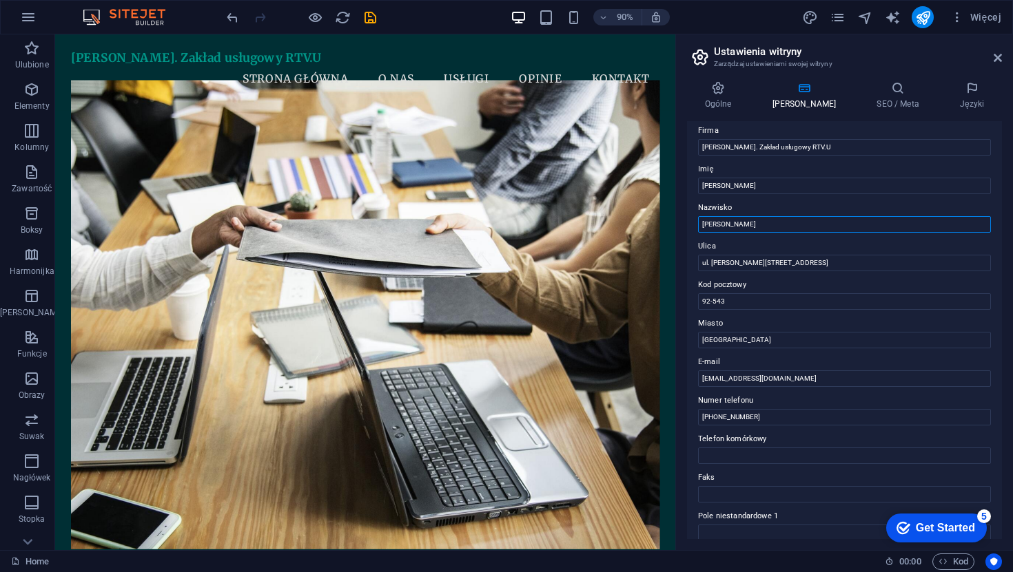
scroll to position [39, 0]
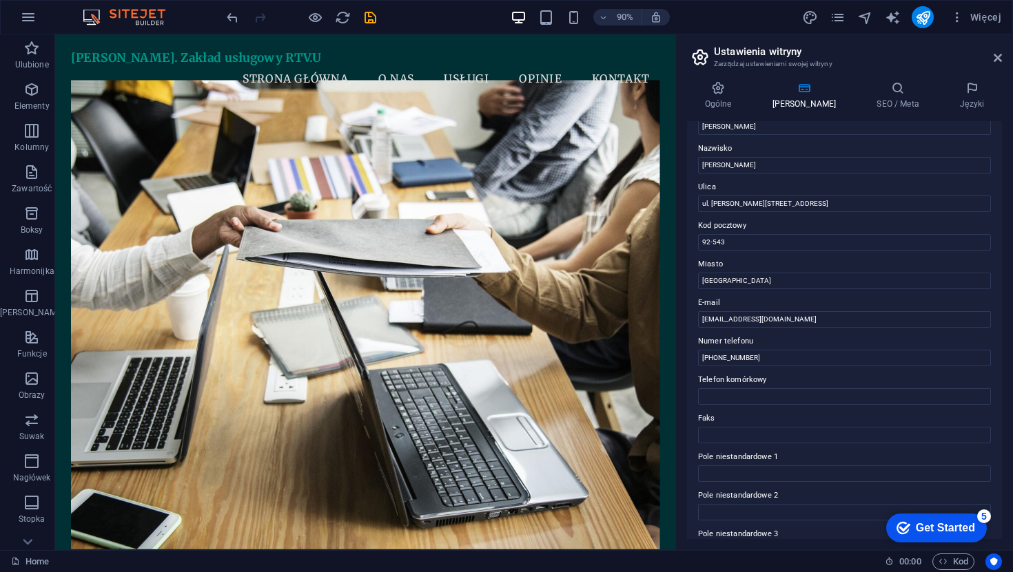
click at [692, 313] on div "Dane kontaktowe tej witryny. Można ich używać w dowolnym miejscu witryny i będą…" at bounding box center [844, 330] width 315 height 418
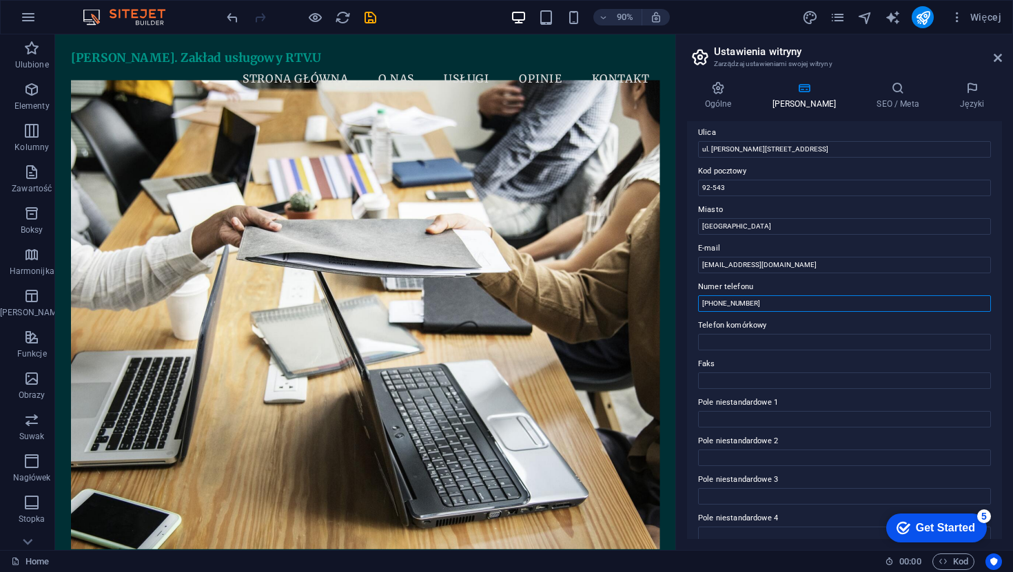
click at [729, 309] on input "[PHONE_NUMBER]" at bounding box center [844, 304] width 293 height 17
click at [744, 345] on input "Telefon komórkowy" at bounding box center [844, 342] width 293 height 17
paste input "[PHONE_NUMBER]"
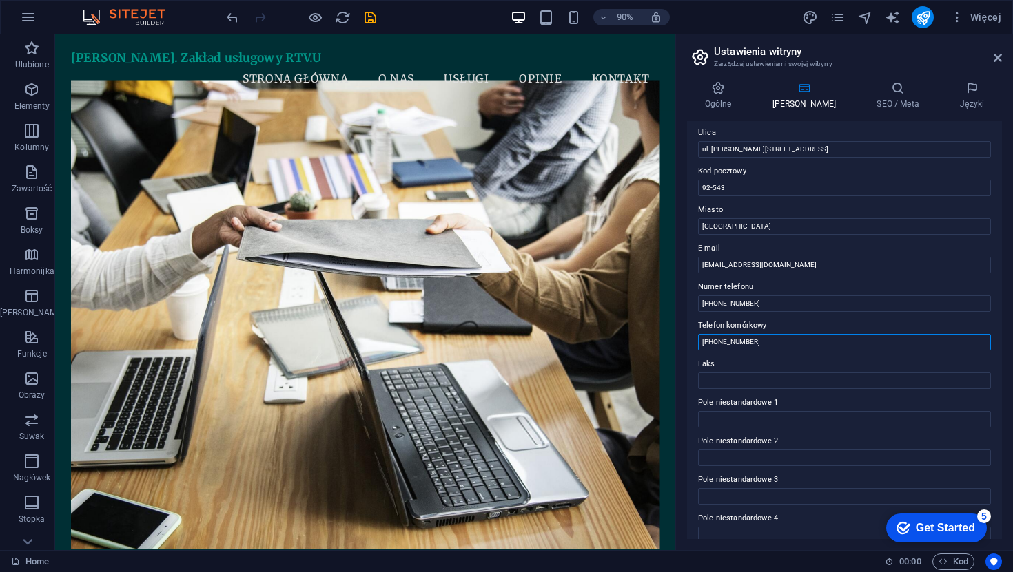
type input "[PHONE_NUMBER]"
click at [692, 342] on div "Dane kontaktowe tej witryny. Można ich używać w dowolnym miejscu witryny i będą…" at bounding box center [844, 330] width 315 height 418
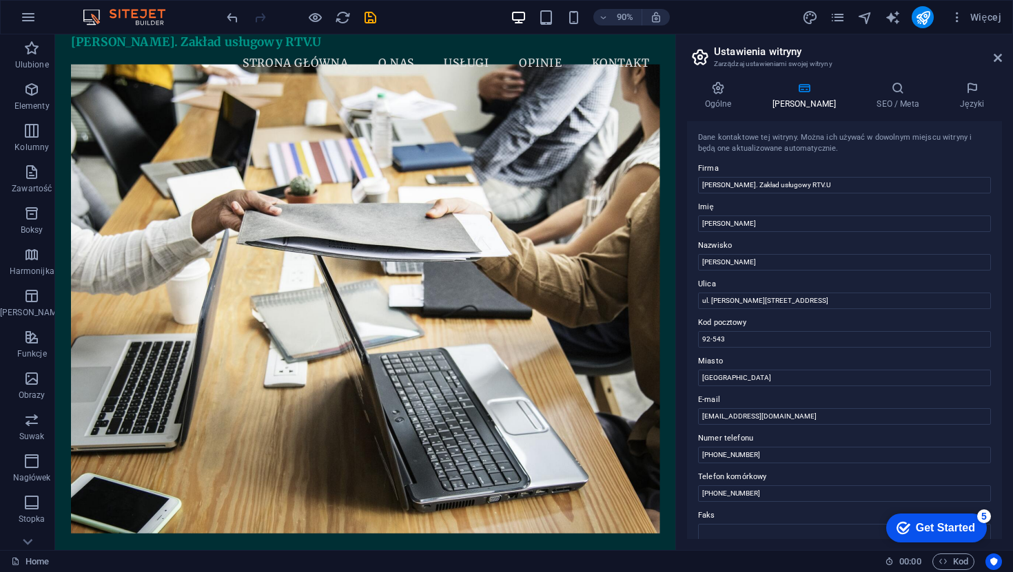
scroll to position [0, 0]
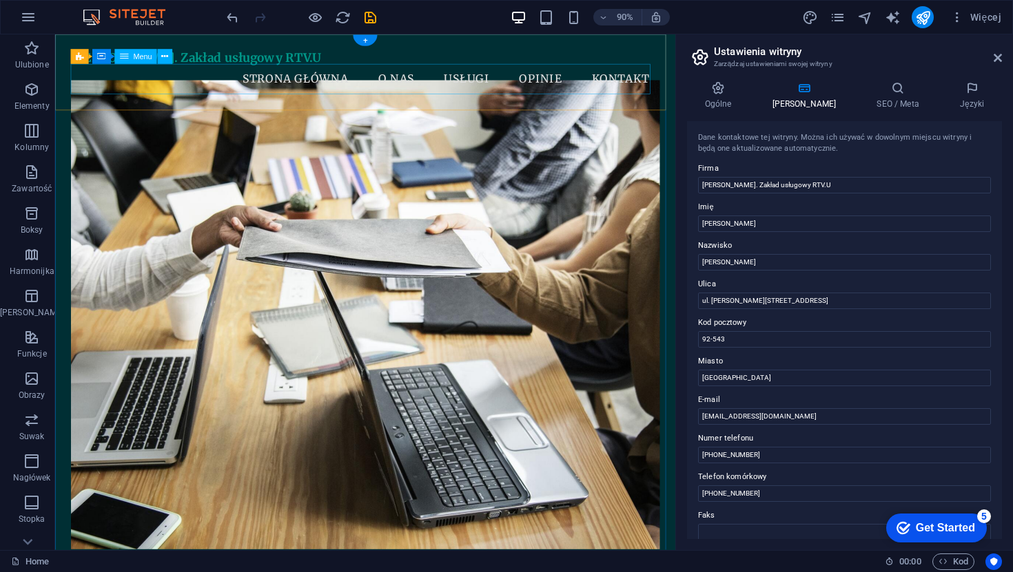
click at [367, 81] on nav "Strona Główna O Nas Usługi Opinie Kontakt" at bounding box center [399, 85] width 654 height 34
select select
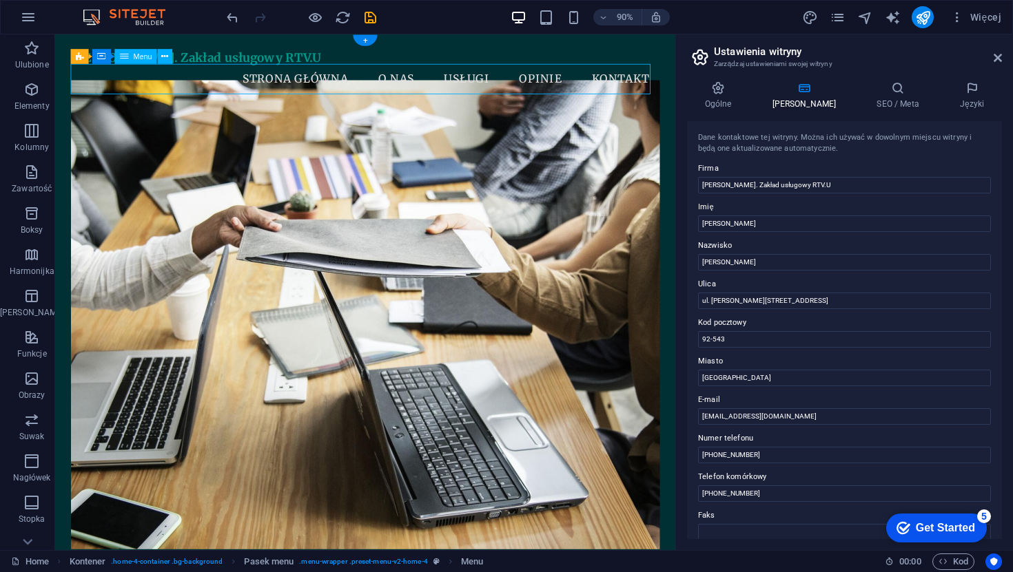
select select
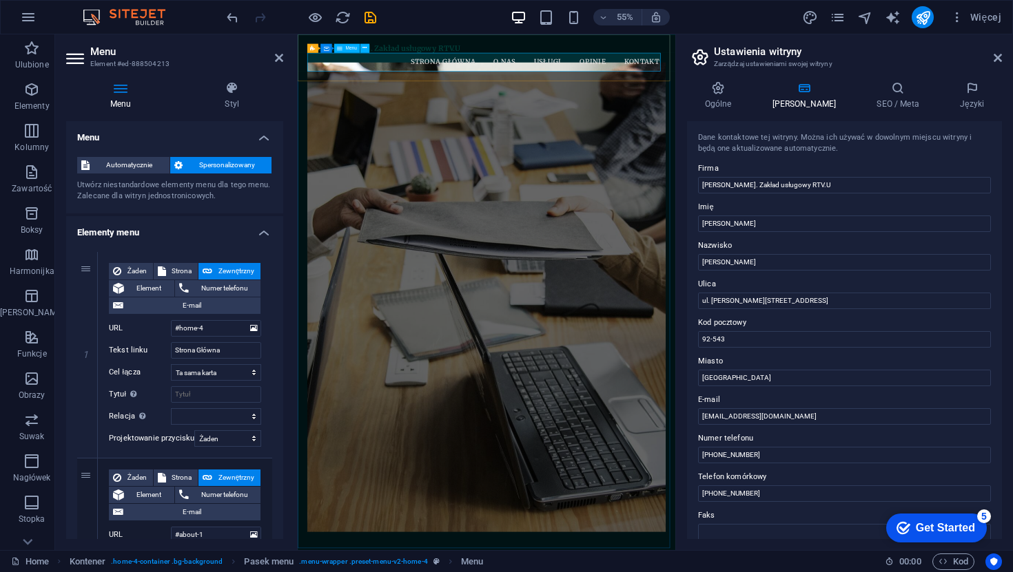
click at [674, 88] on nav "Strona Główna O Nas Usługi Opinie Kontakt" at bounding box center [641, 85] width 652 height 34
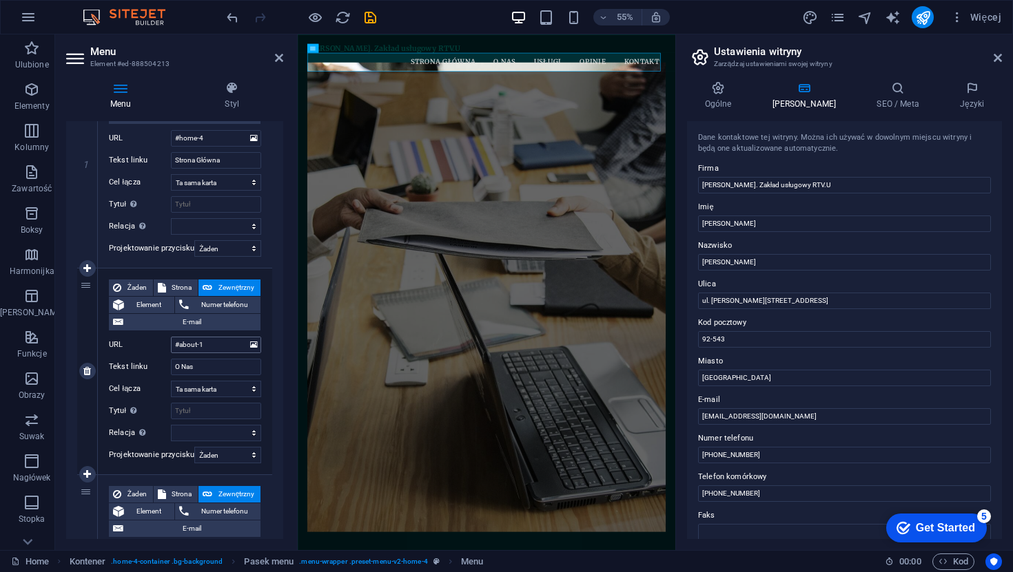
scroll to position [191, 0]
click at [86, 375] on icon at bounding box center [87, 371] width 8 height 10
select select
type input "#services-3"
type input "Usługi"
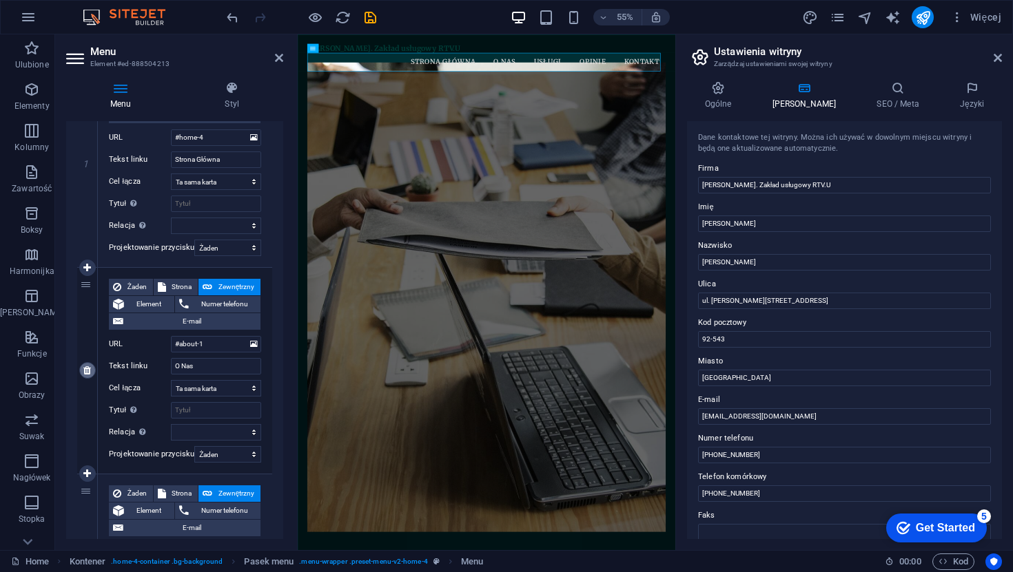
select select
type input "#testimonial-2"
type input "Opinie"
select select
type input "[PHONE_NUMBER]"
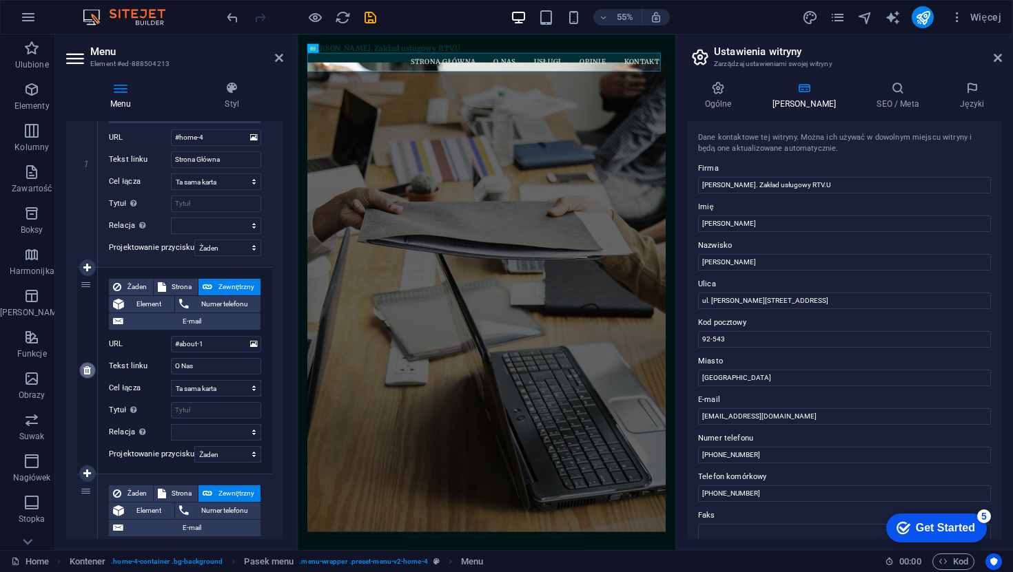
type input "Kontakt"
select select
type input "#about-1"
type input "O Nas"
select select
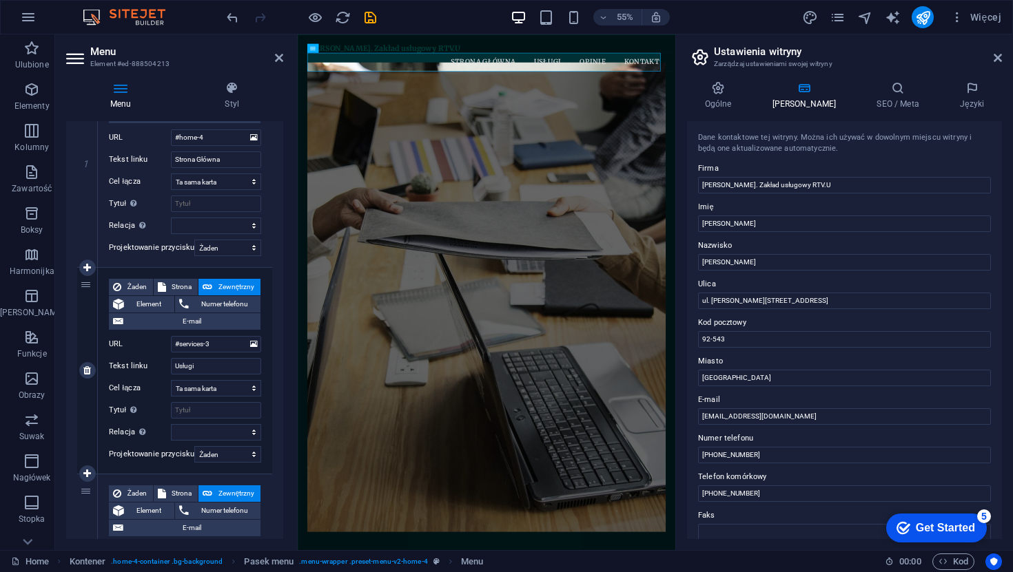
type input "#services-3"
type input "Usługi"
select select
type input "#testimonial-2"
type input "Opinie"
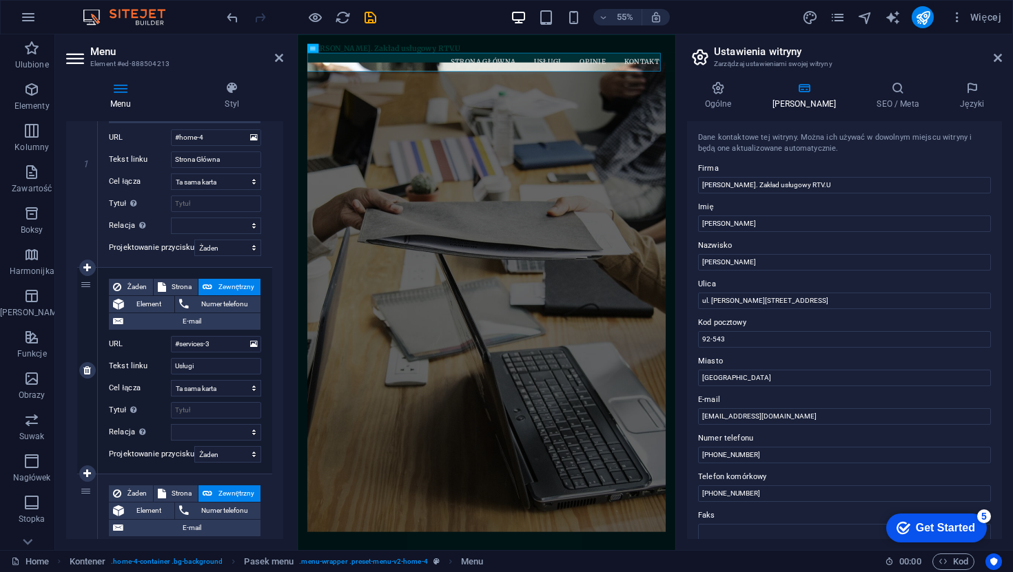
select select
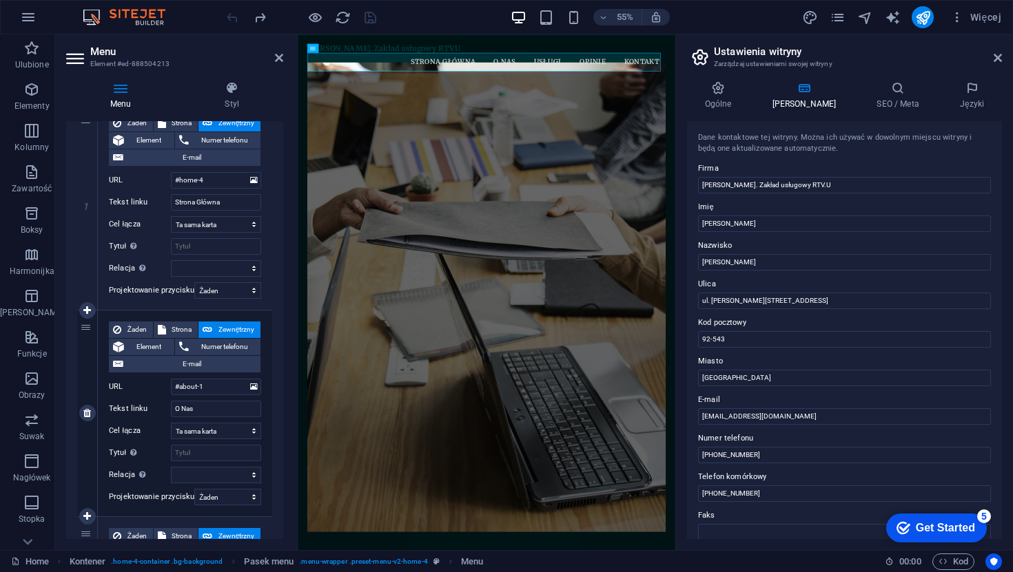
scroll to position [147, 0]
click at [85, 203] on icon at bounding box center [87, 208] width 8 height 10
type input "#about-1"
type input "O Nas"
select select
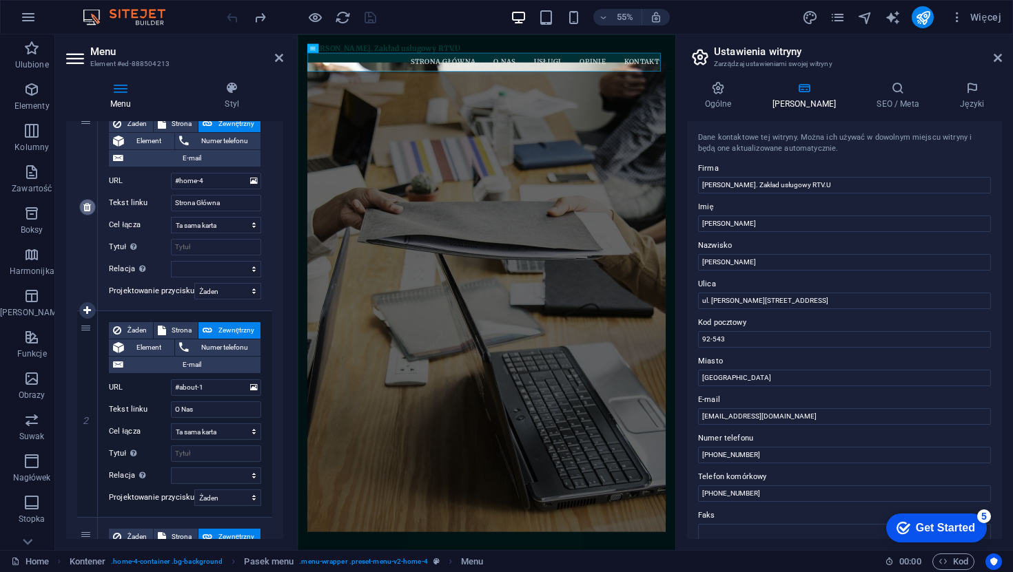
type input "#services-3"
type input "Usługi"
select select
type input "#testimonial-2"
type input "Opinie"
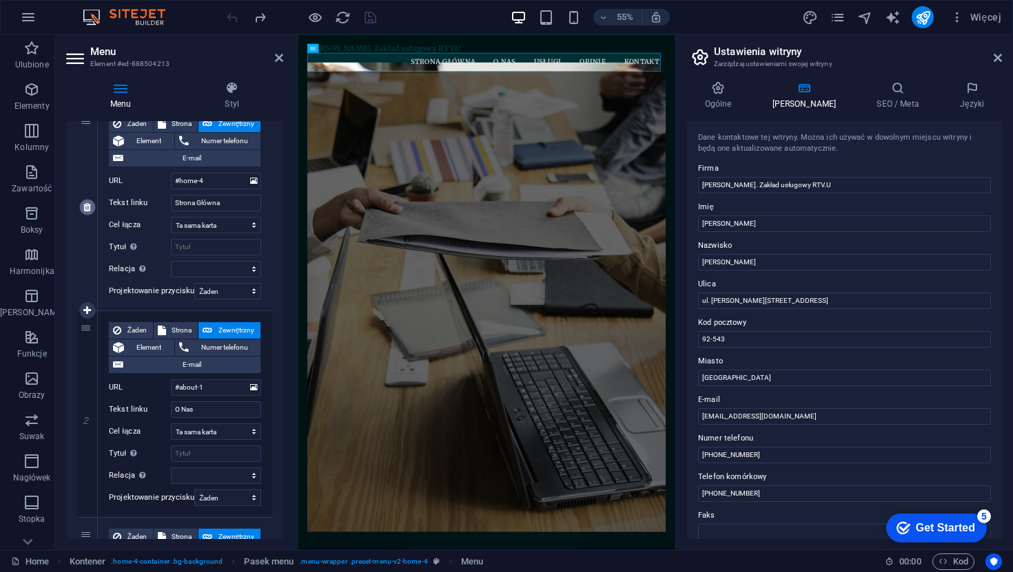
select select
type input "[PHONE_NUMBER]"
type input "Kontakt"
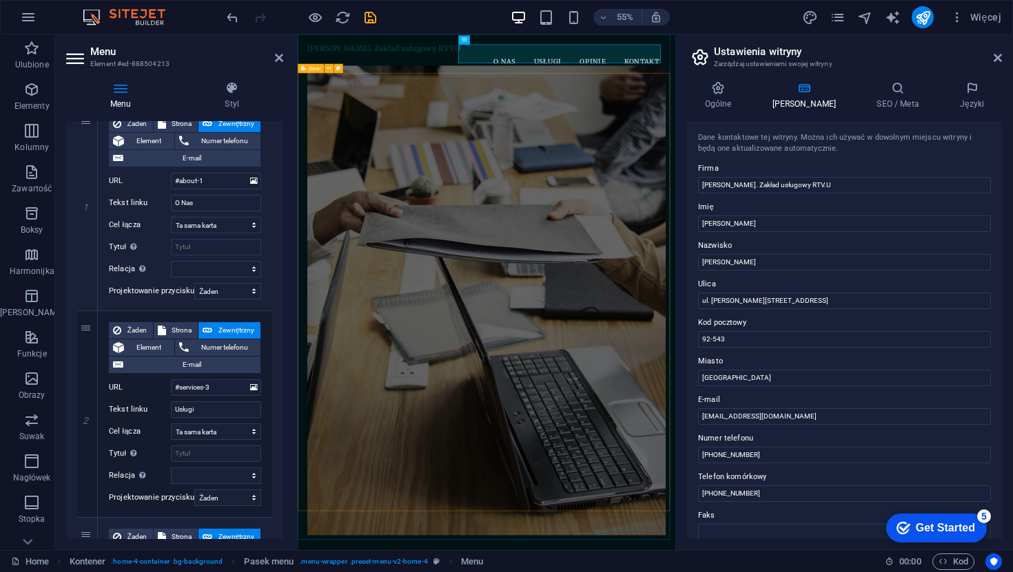
click at [578, 356] on figure at bounding box center [641, 519] width 652 height 854
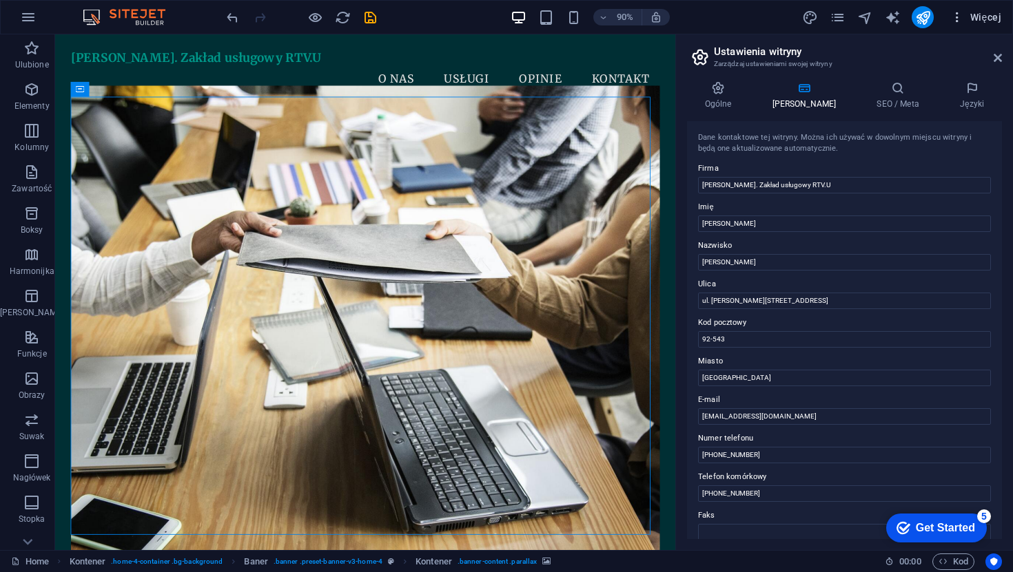
click at [972, 18] on span "Więcej" at bounding box center [975, 17] width 51 height 14
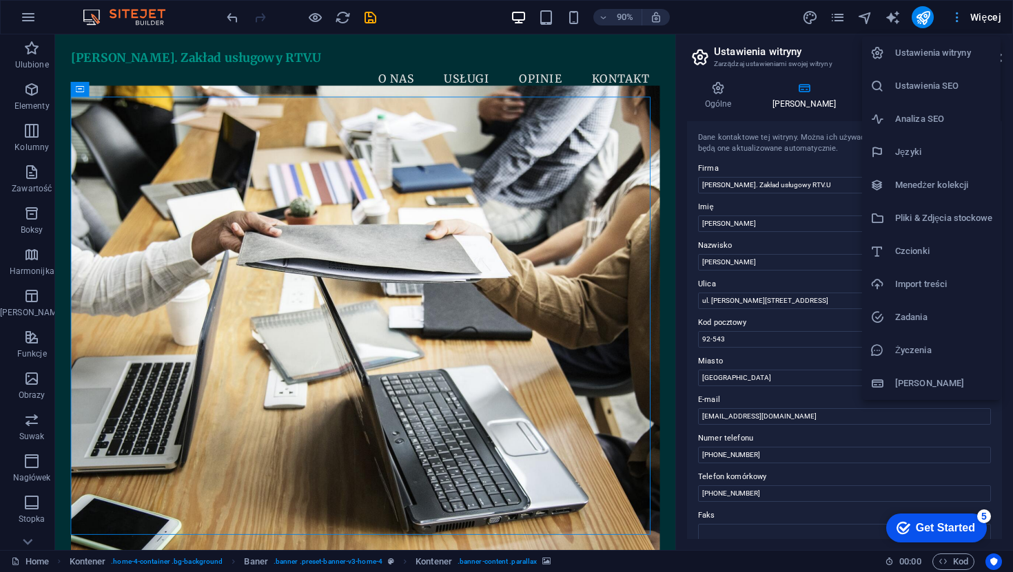
click at [972, 18] on div at bounding box center [506, 286] width 1013 height 572
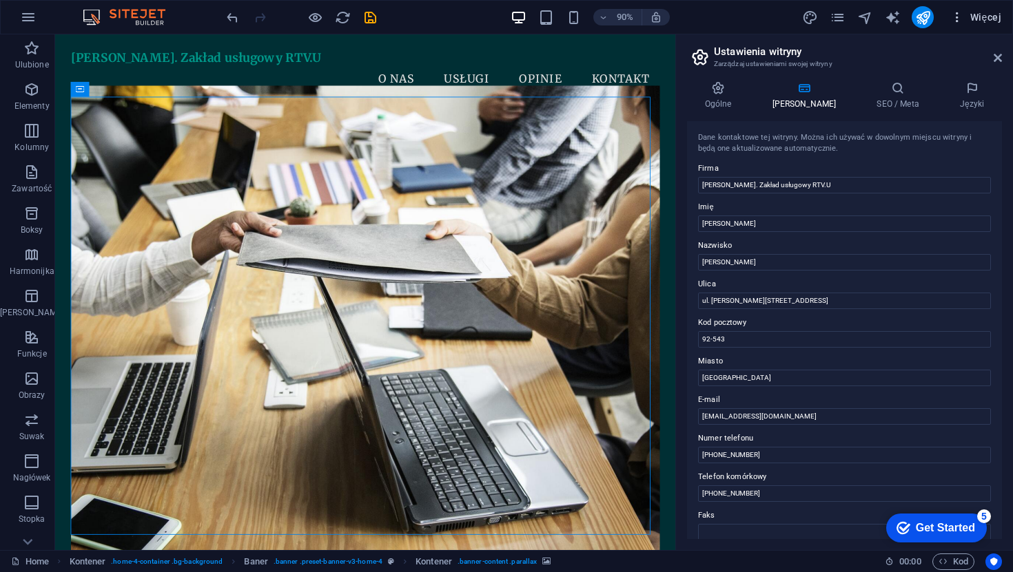
click at [955, 19] on icon "button" at bounding box center [957, 17] width 14 height 14
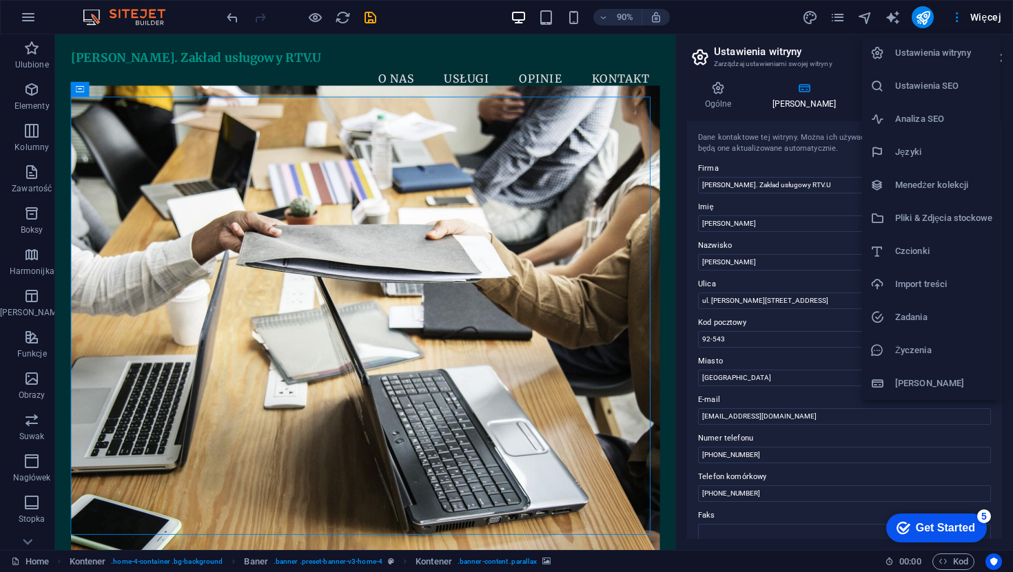
click at [929, 22] on div at bounding box center [506, 286] width 1013 height 572
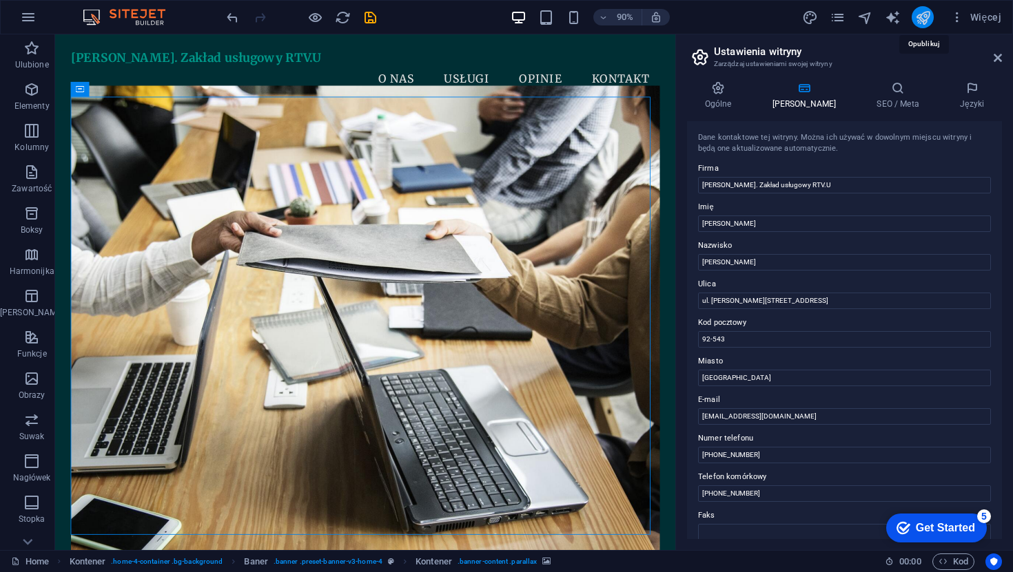
click at [922, 16] on icon "publish" at bounding box center [923, 18] width 16 height 16
